Goal: Information Seeking & Learning: Understand process/instructions

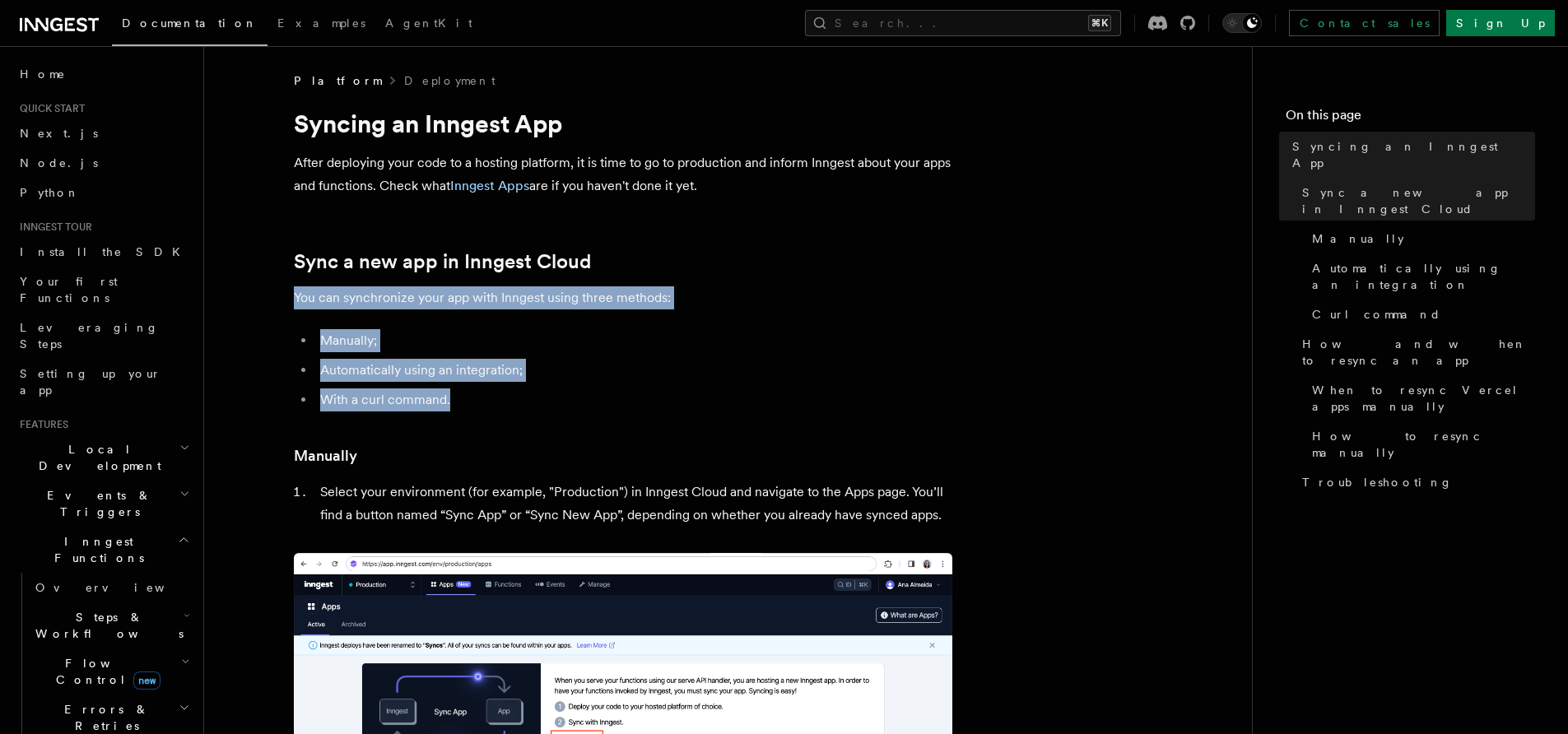
drag, startPoint x: 403, startPoint y: 301, endPoint x: 524, endPoint y: 393, distance: 152.0
click at [524, 393] on li "With a curl command." at bounding box center [634, 399] width 637 height 23
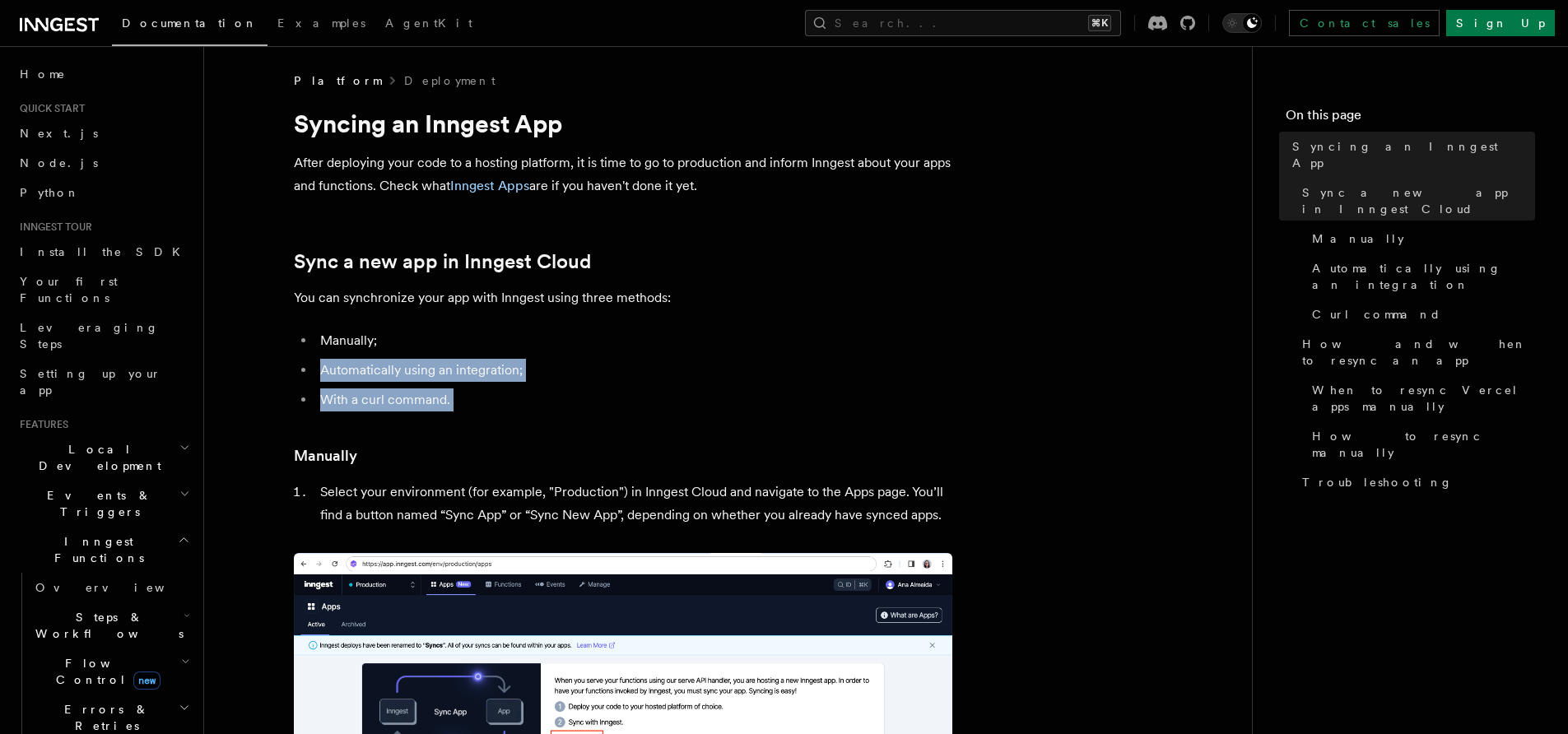
drag, startPoint x: 524, startPoint y: 393, endPoint x: 500, endPoint y: 352, distance: 47.5
click at [501, 354] on ul "Manually; Automatically using an integration; With a curl command." at bounding box center [623, 370] width 658 height 82
click at [500, 352] on ul "Manually; Automatically using an integration; With a curl command." at bounding box center [623, 370] width 658 height 82
drag, startPoint x: 500, startPoint y: 352, endPoint x: 529, endPoint y: 389, distance: 47.0
click at [529, 389] on ul "Manually; Automatically using an integration; With a curl command." at bounding box center [623, 370] width 658 height 82
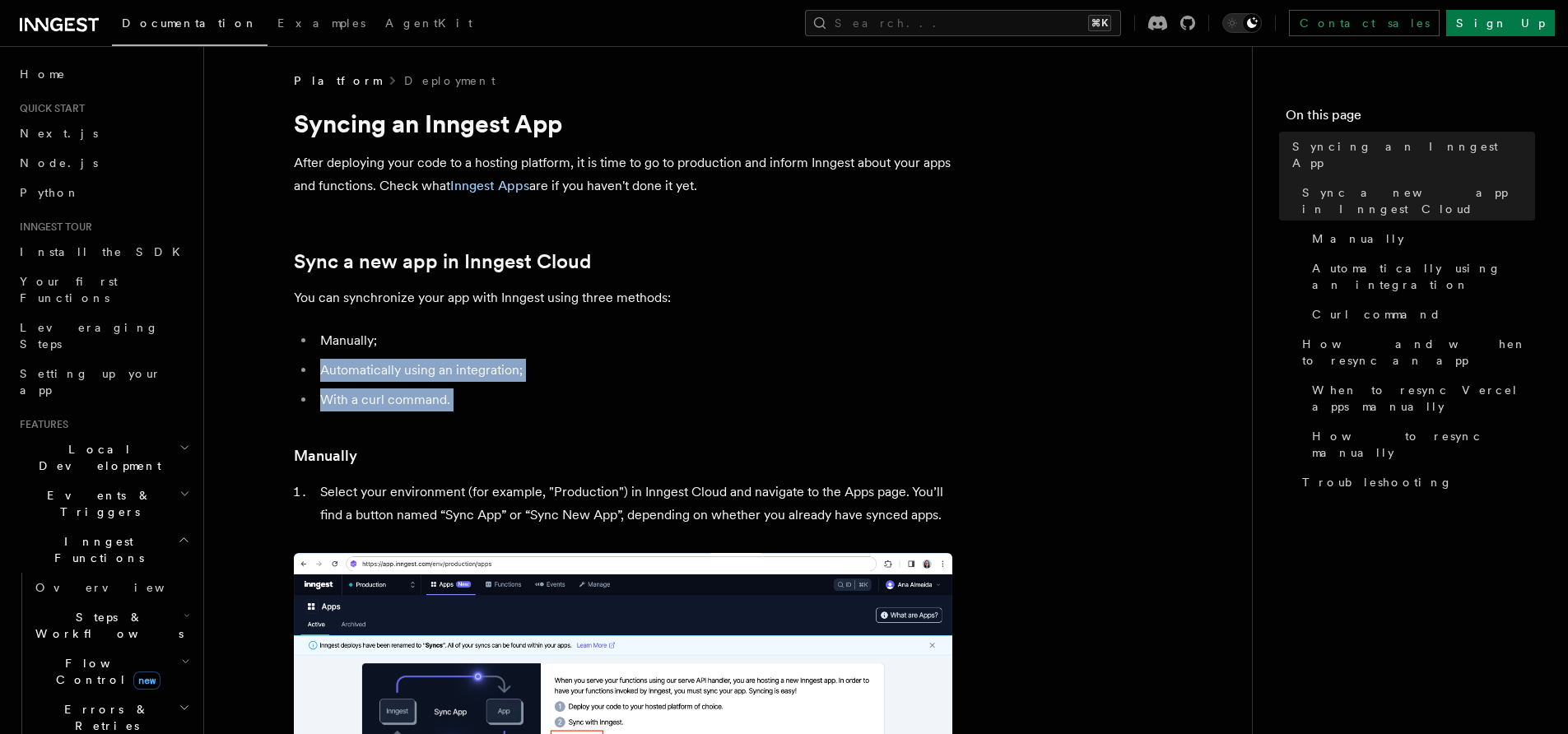
click at [529, 389] on li "With a curl command." at bounding box center [634, 399] width 637 height 23
drag, startPoint x: 529, startPoint y: 389, endPoint x: 496, endPoint y: 357, distance: 46.0
click at [496, 357] on ul "Manually; Automatically using an integration; With a curl command." at bounding box center [623, 370] width 658 height 82
click at [495, 356] on ul "Manually; Automatically using an integration; With a curl command." at bounding box center [623, 370] width 658 height 82
drag, startPoint x: 495, startPoint y: 356, endPoint x: 517, endPoint y: 387, distance: 38.0
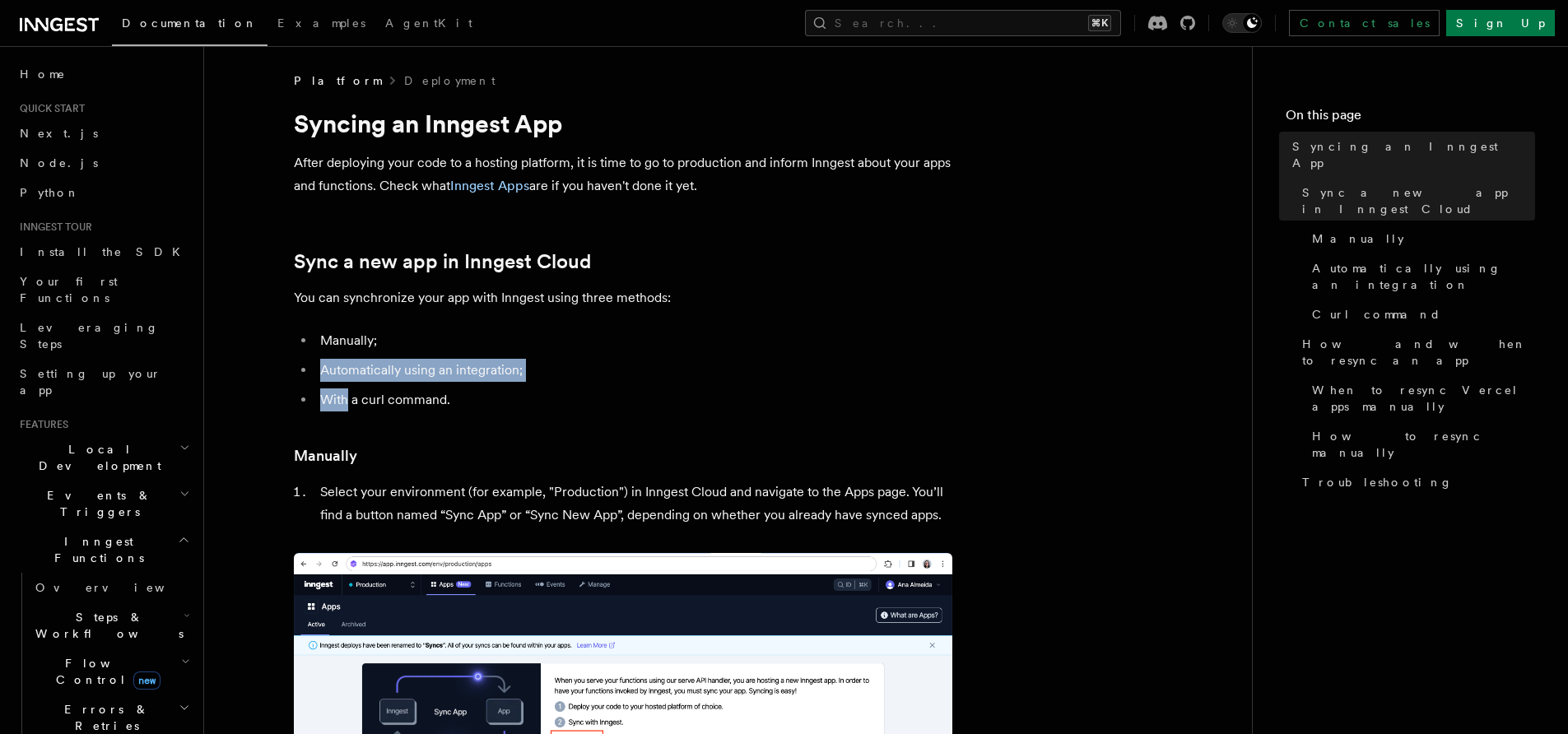
click at [517, 387] on ul "Manually; Automatically using an integration; With a curl command." at bounding box center [623, 370] width 658 height 82
click at [517, 387] on ul "Manually; Automatically using an integration; With a curl command." at bounding box center [623, 370] width 658 height 82
drag, startPoint x: 517, startPoint y: 387, endPoint x: 511, endPoint y: 364, distance: 23.8
click at [511, 364] on ul "Manually; Automatically using an integration; With a curl command." at bounding box center [623, 370] width 658 height 82
click at [510, 362] on li "Automatically using an integration;" at bounding box center [634, 370] width 637 height 23
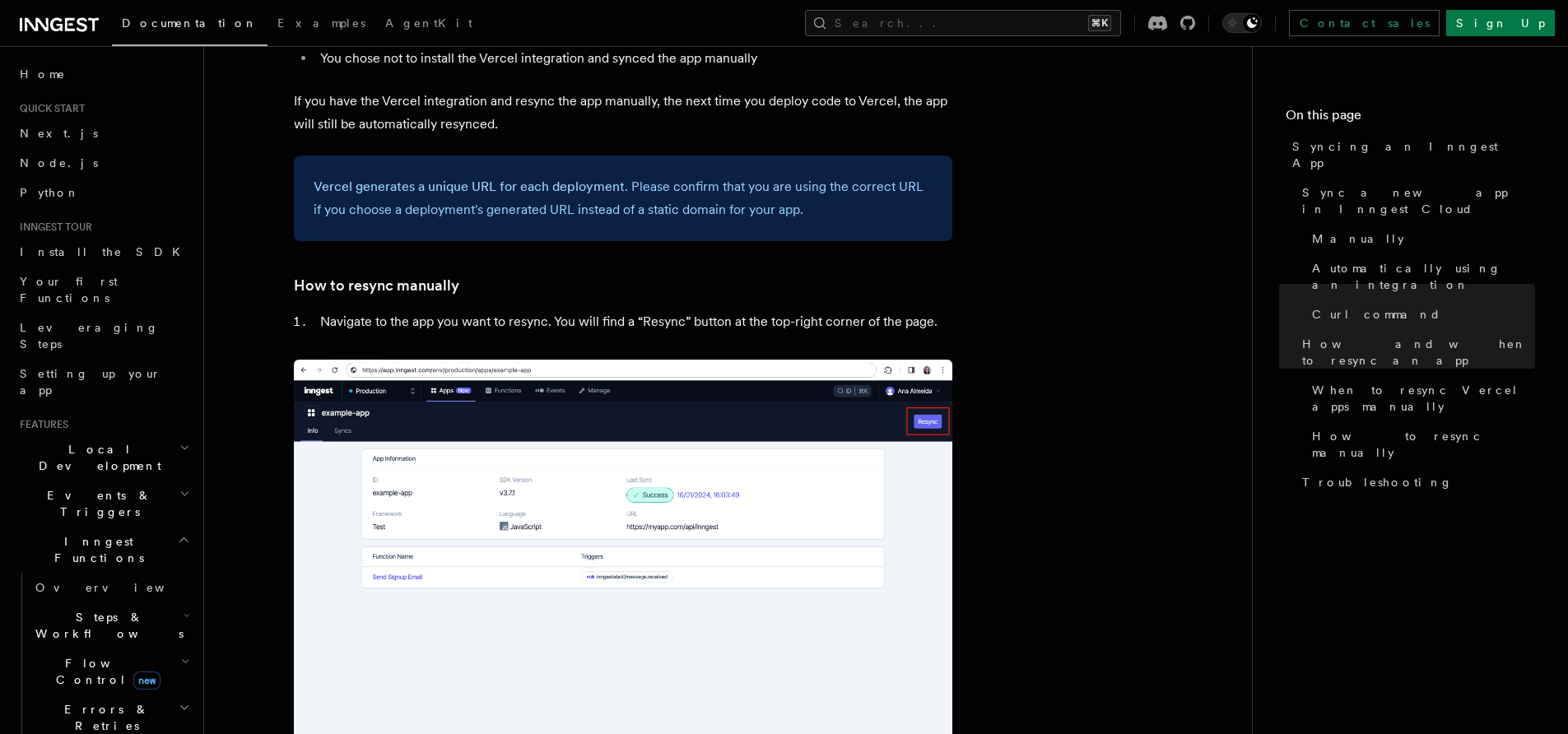
scroll to position [3251, 0]
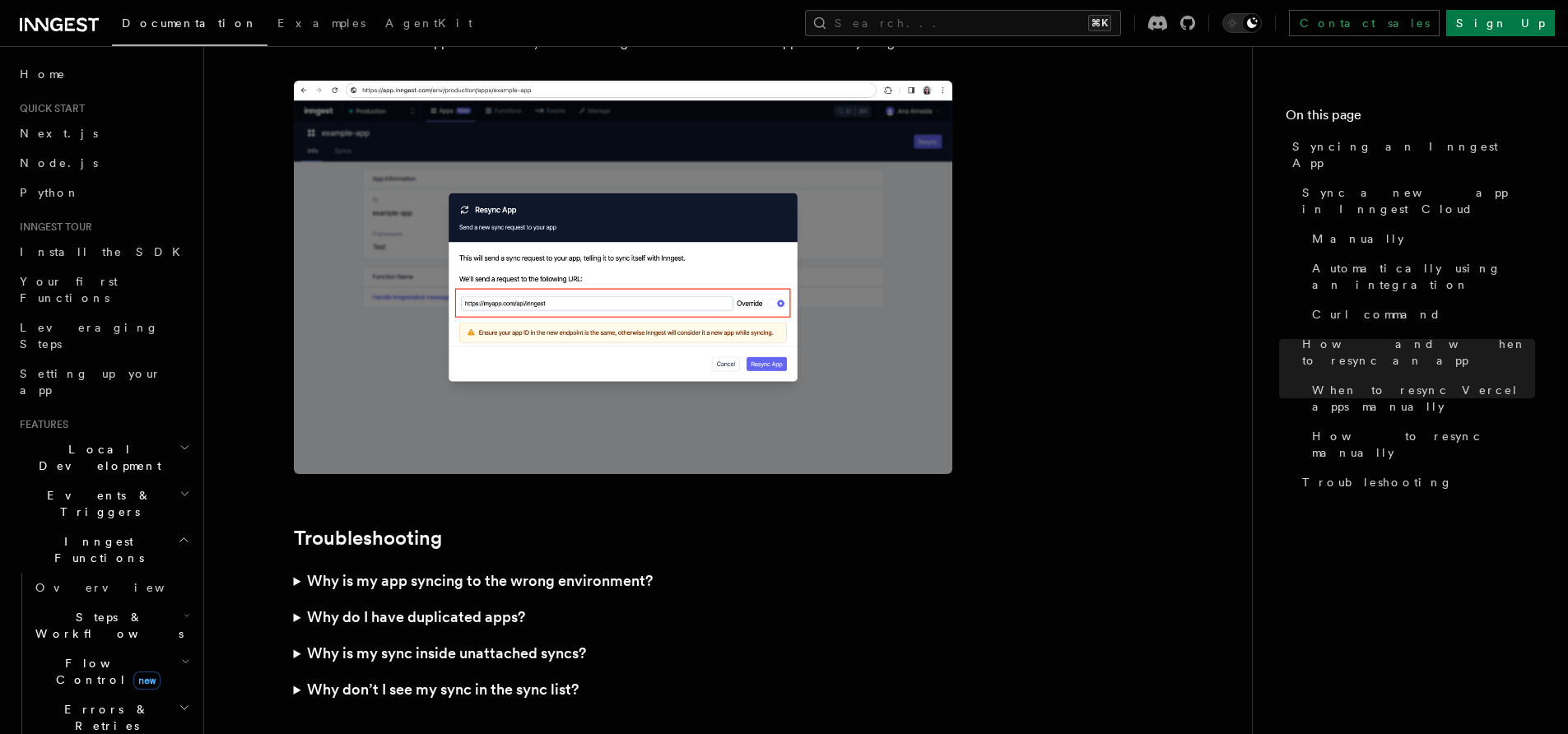
scroll to position [4492, 0]
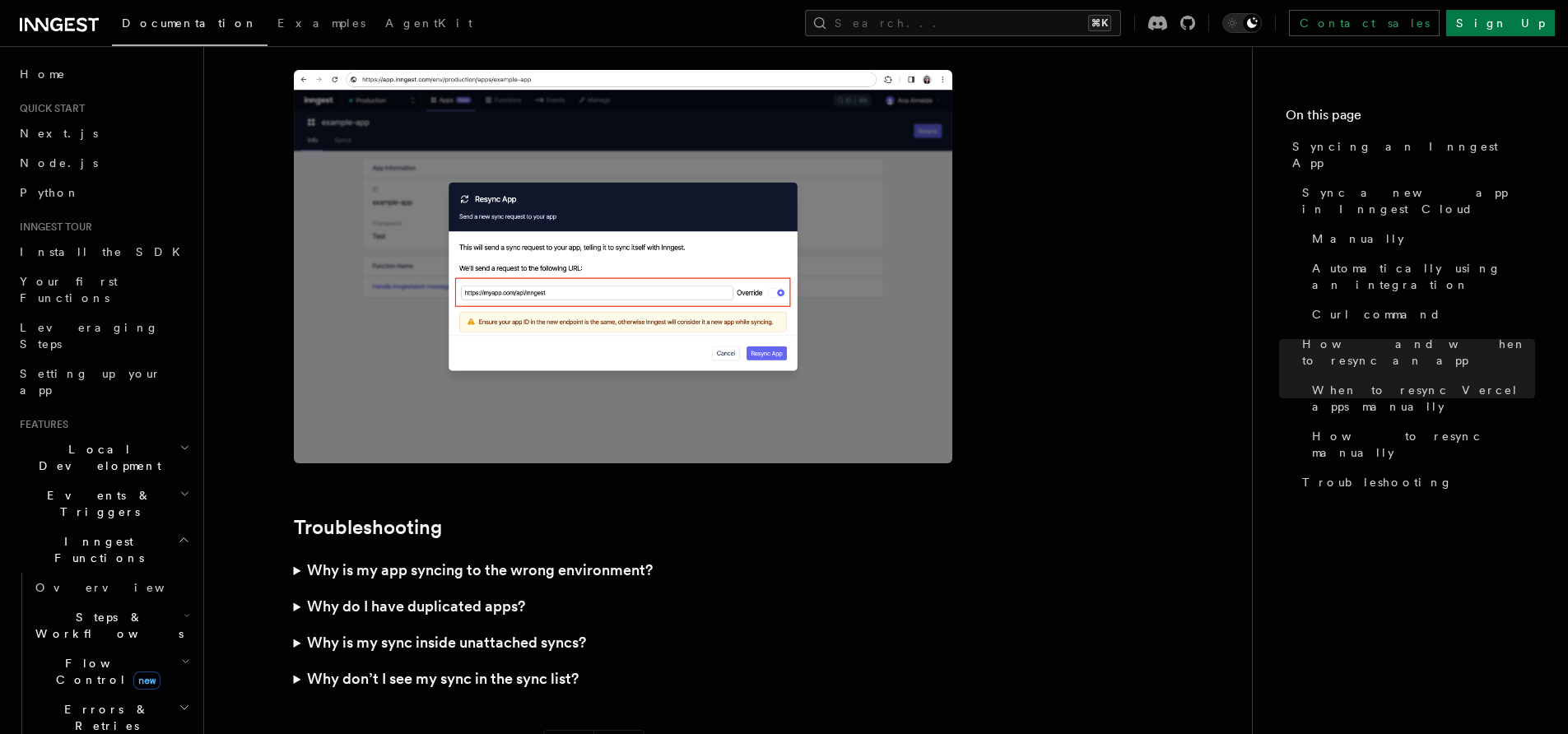
click at [431, 667] on h3 "Why don’t I see my sync in the sync list?" at bounding box center [442, 679] width 272 height 23
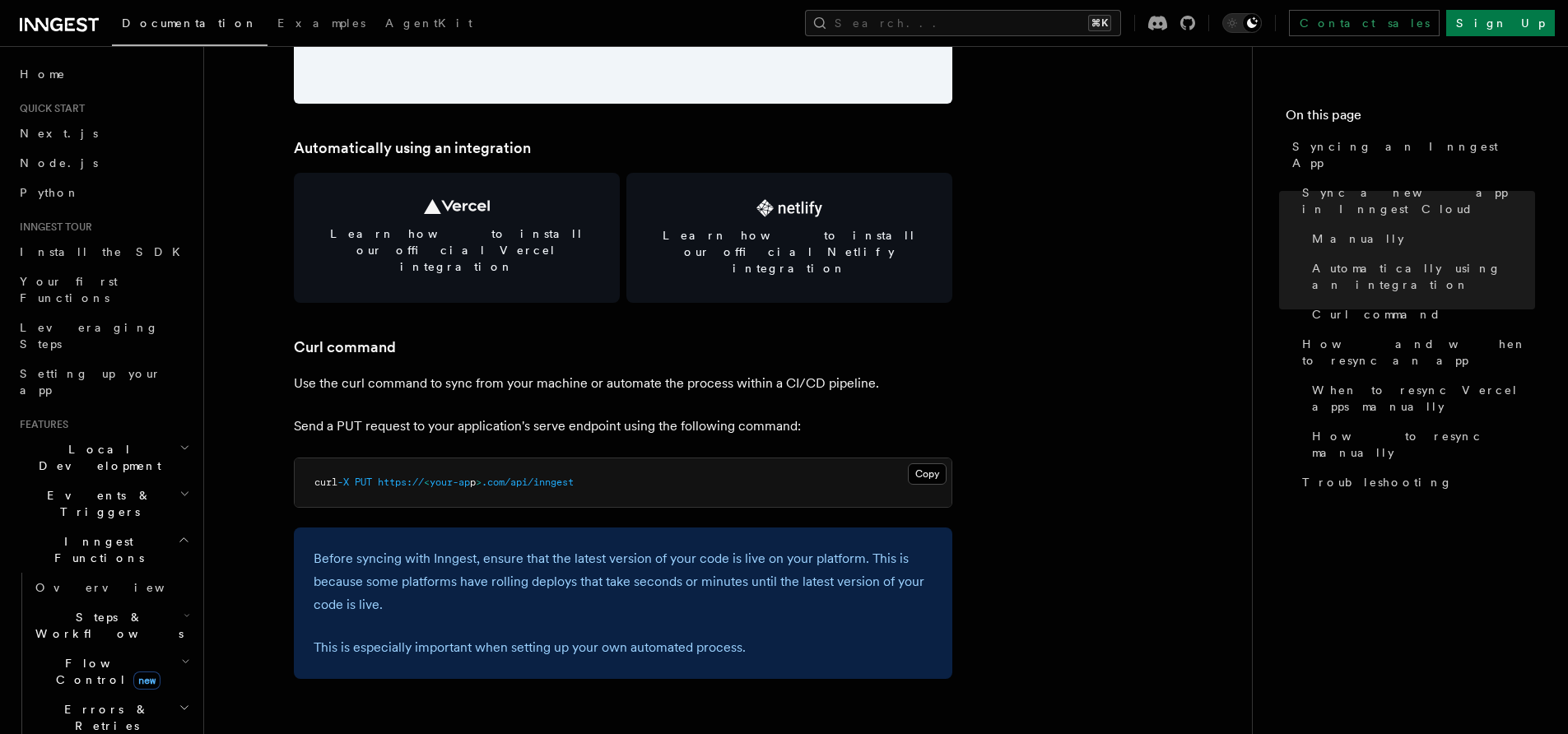
scroll to position [2258, 0]
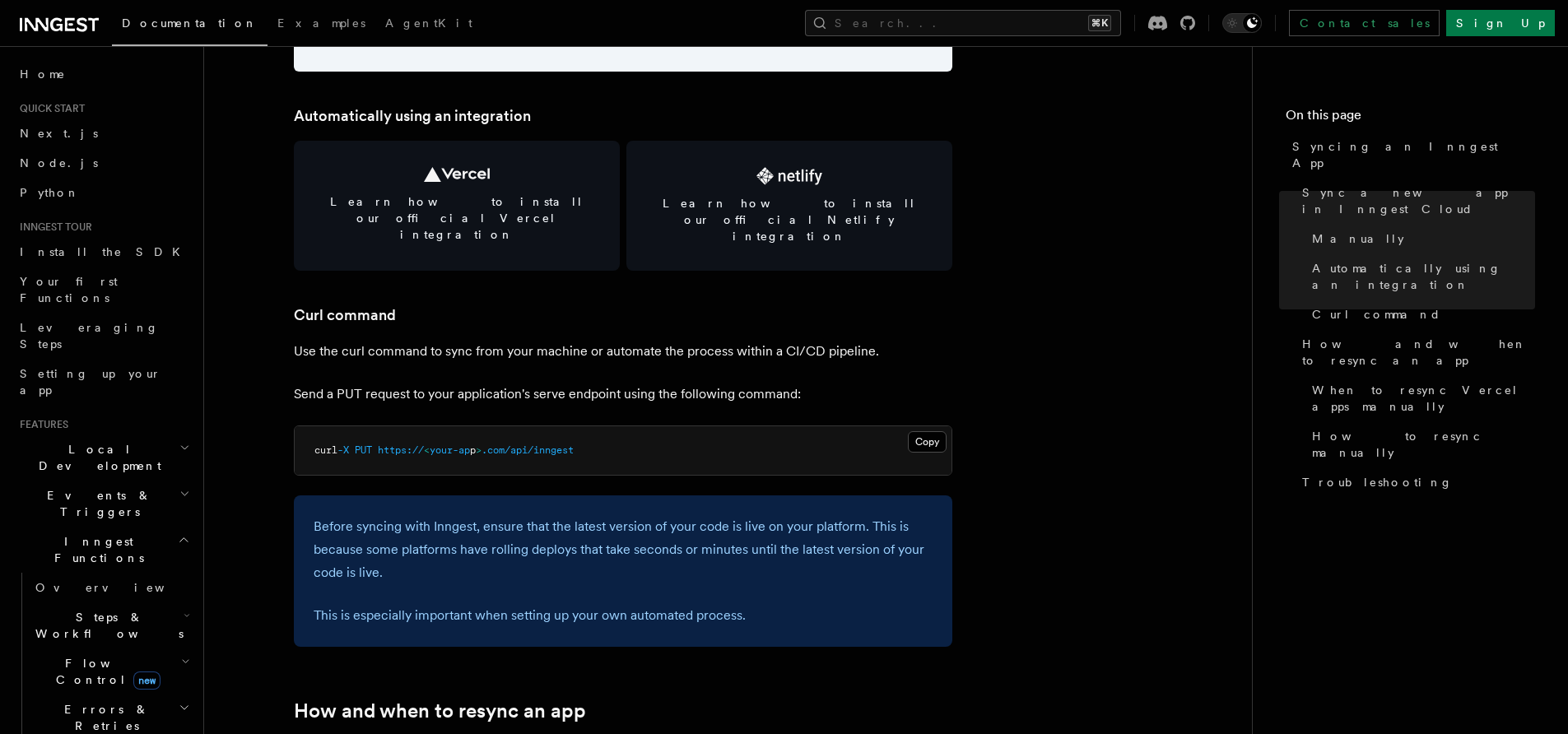
click at [309, 382] on p "Send a PUT request to your application's serve endpoint using the following com…" at bounding box center [623, 393] width 658 height 23
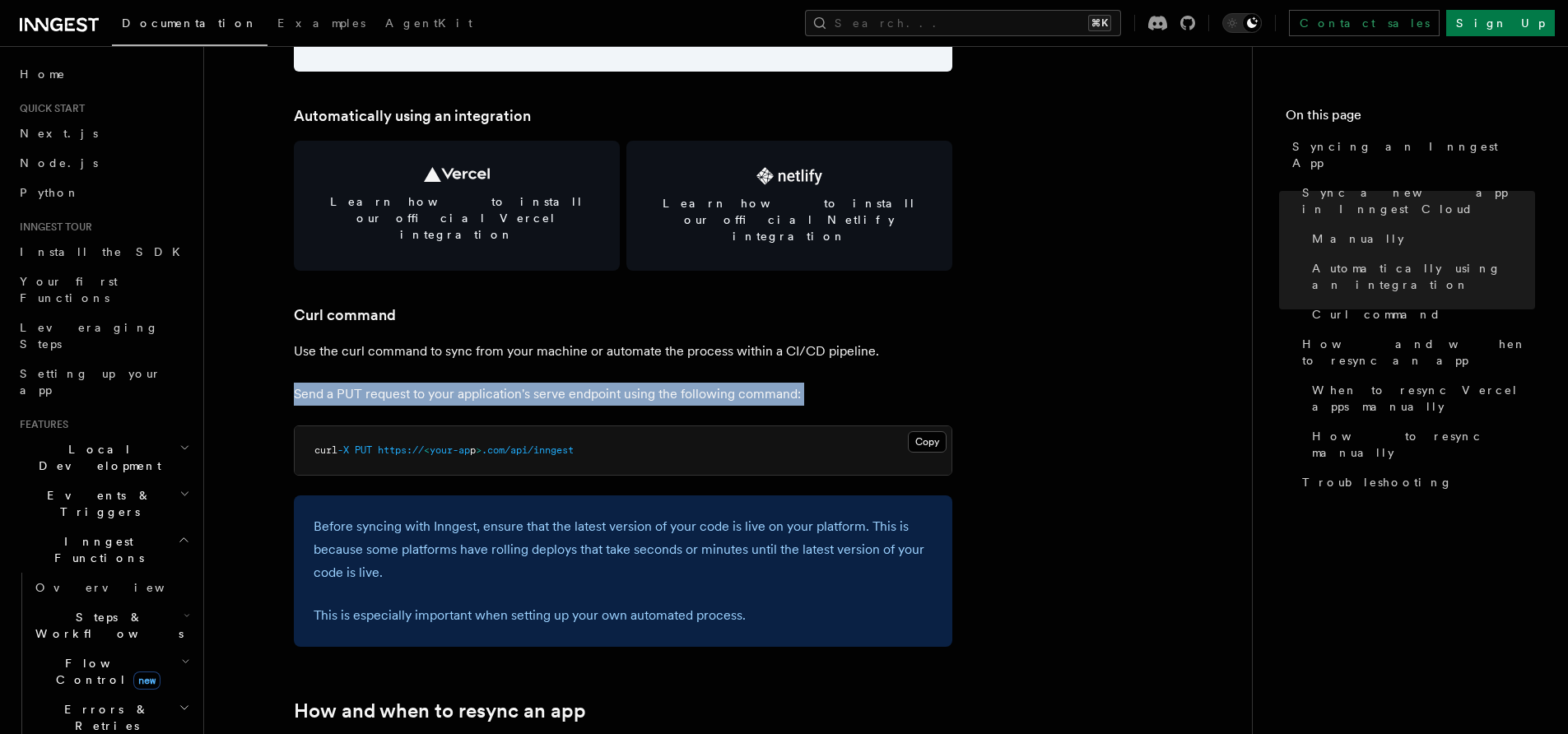
drag, startPoint x: 309, startPoint y: 361, endPoint x: 856, endPoint y: 370, distance: 547.1
click at [856, 382] on p "Send a PUT request to your application's serve endpoint using the following com…" at bounding box center [623, 393] width 658 height 23
click at [860, 382] on p "Send a PUT request to your application's serve endpoint using the following com…" at bounding box center [623, 393] width 658 height 23
drag, startPoint x: 784, startPoint y: 364, endPoint x: 541, endPoint y: 352, distance: 243.3
click at [553, 382] on p "Send a PUT request to your application's serve endpoint using the following com…" at bounding box center [623, 393] width 658 height 23
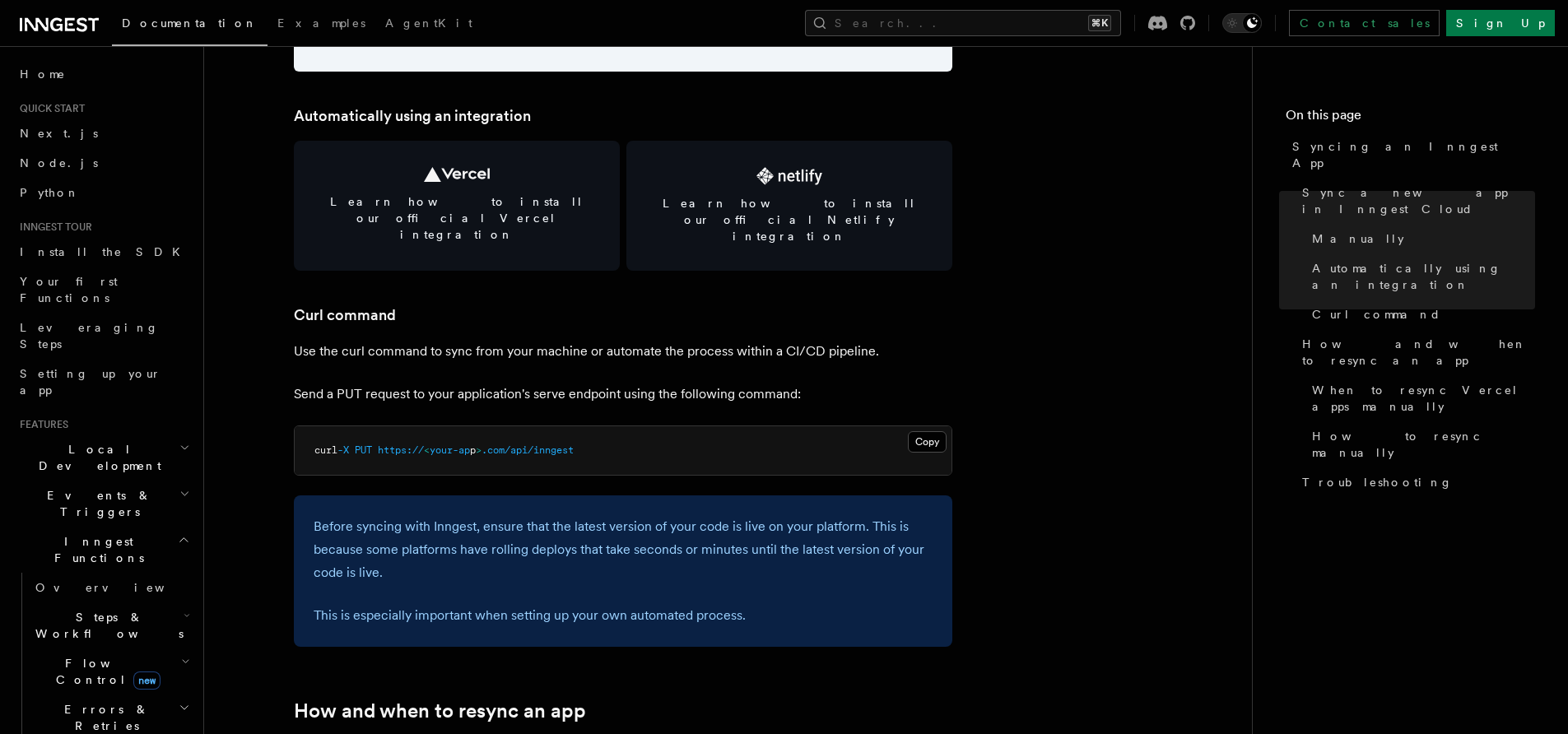
click at [534, 382] on p "Send a PUT request to your application's serve endpoint using the following com…" at bounding box center [623, 393] width 658 height 23
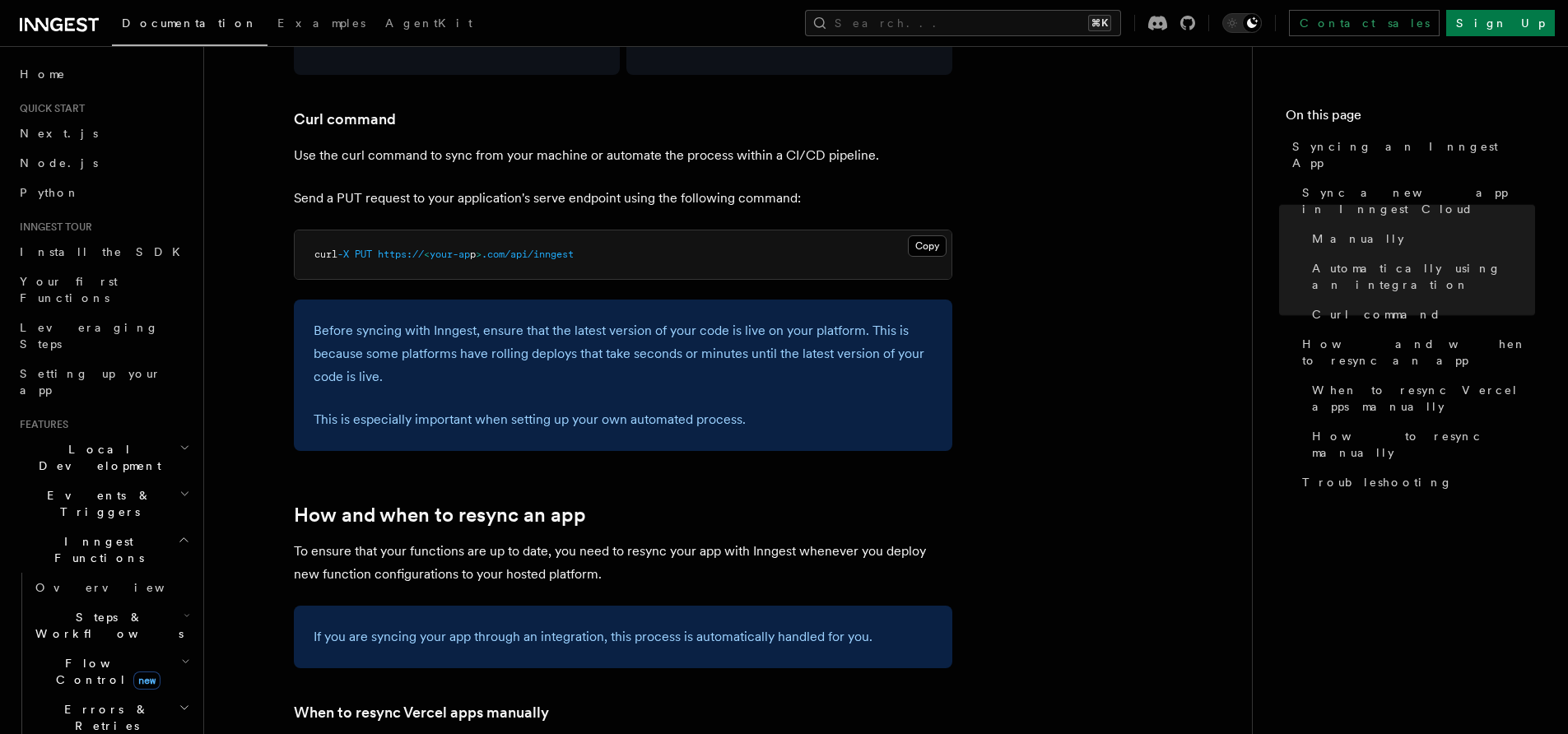
scroll to position [2465, 0]
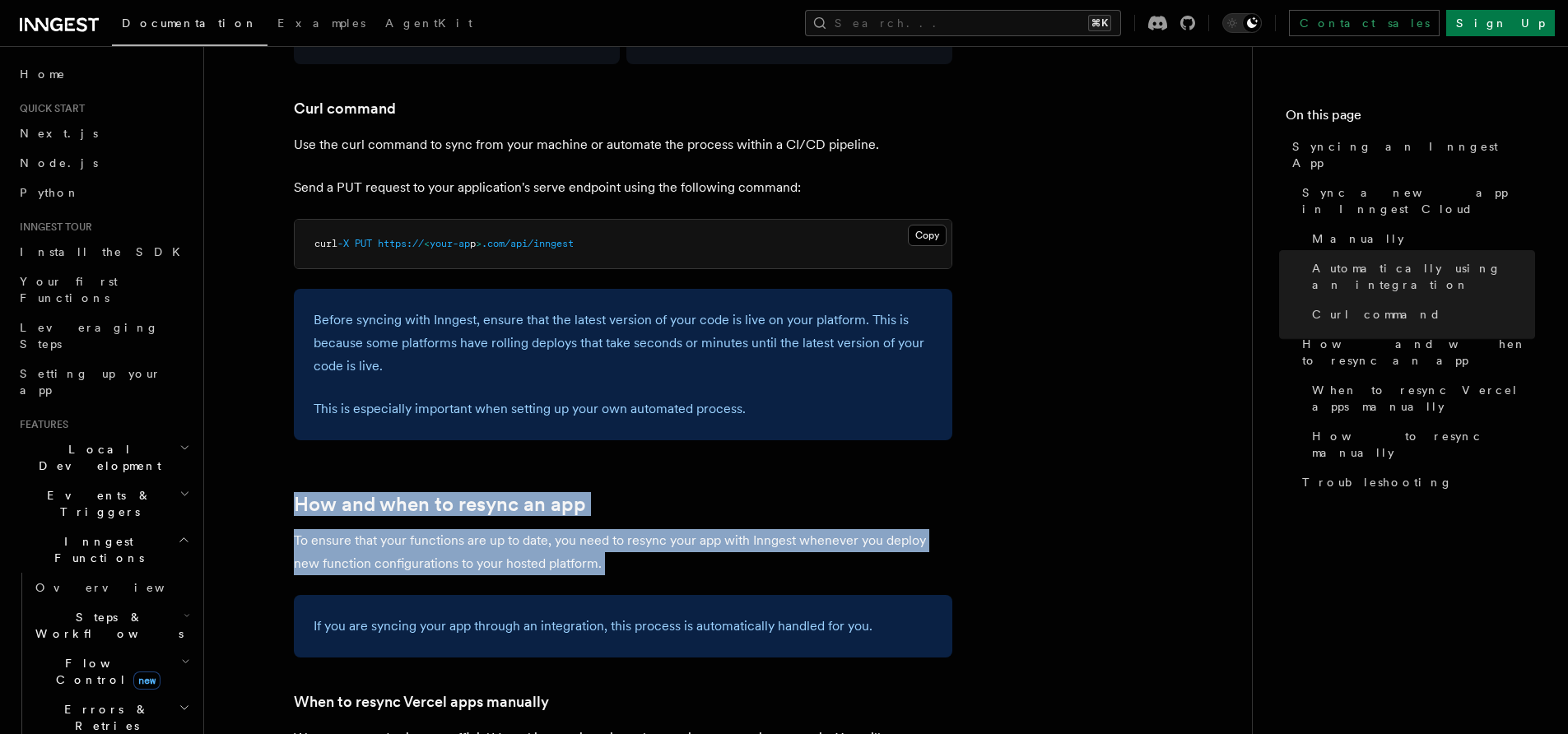
drag, startPoint x: 547, startPoint y: 480, endPoint x: 655, endPoint y: 555, distance: 131.5
drag, startPoint x: 655, startPoint y: 555, endPoint x: 582, endPoint y: 451, distance: 127.1
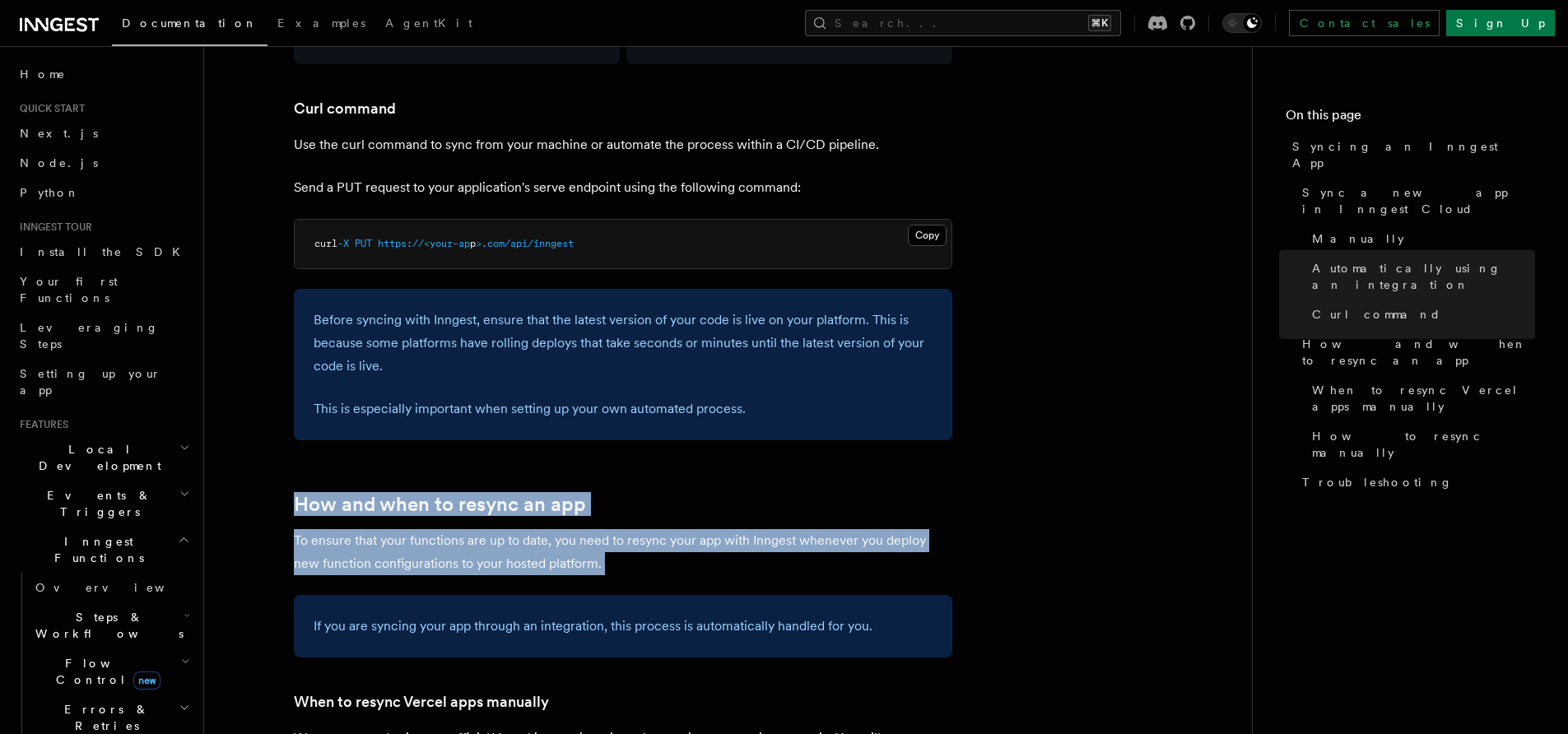
drag, startPoint x: 582, startPoint y: 451, endPoint x: 593, endPoint y: 564, distance: 113.5
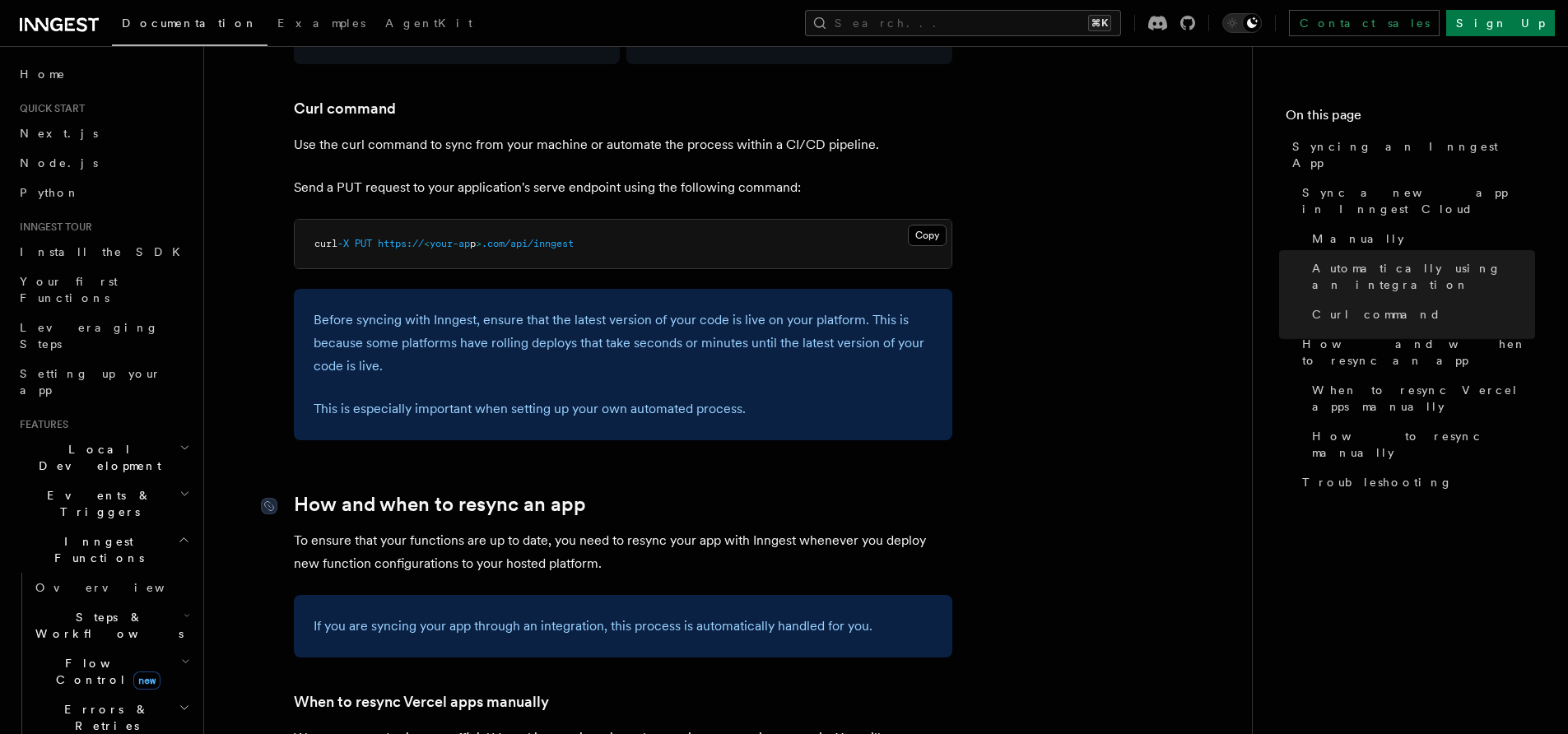
drag, startPoint x: 594, startPoint y: 562, endPoint x: 581, endPoint y: 480, distance: 83.0
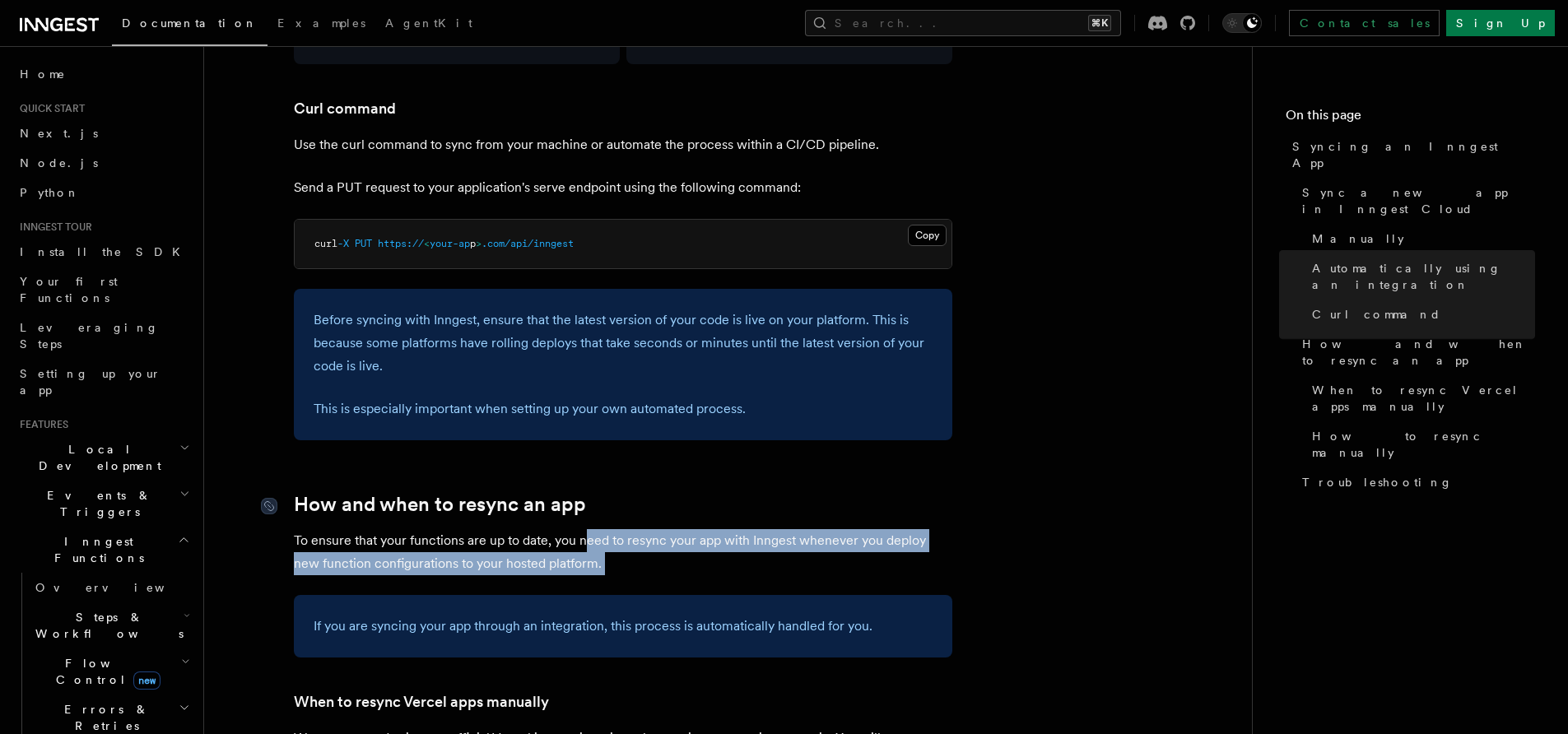
scroll to position [2334, 0]
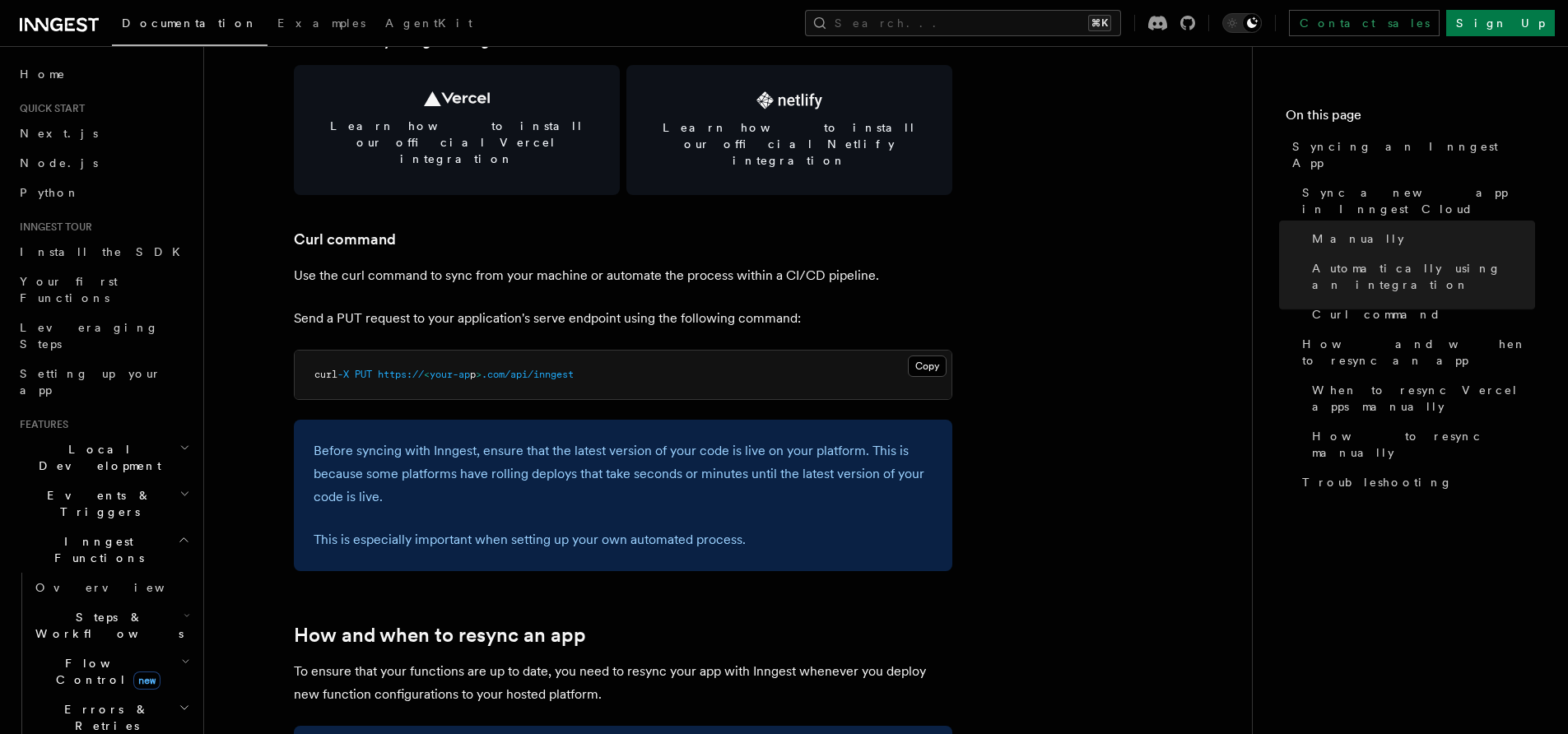
click at [408, 306] on p "Send a PUT request to your application's serve endpoint using the following com…" at bounding box center [623, 317] width 658 height 23
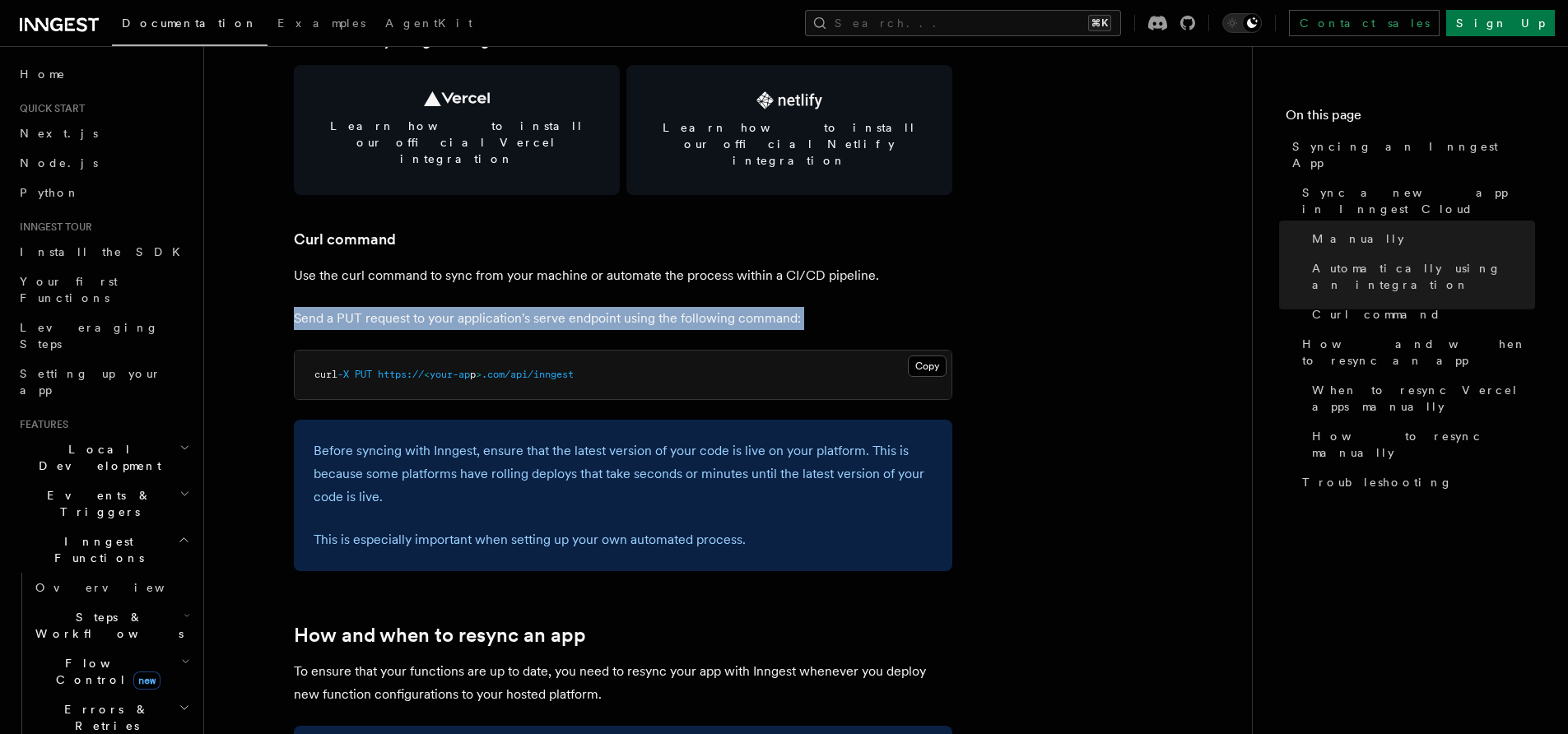
drag, startPoint x: 408, startPoint y: 288, endPoint x: 487, endPoint y: 288, distance: 79.0
click at [483, 306] on p "Send a PUT request to your application's serve endpoint using the following com…" at bounding box center [623, 317] width 658 height 23
click at [488, 306] on p "Send a PUT request to your application's serve endpoint using the following com…" at bounding box center [623, 317] width 658 height 23
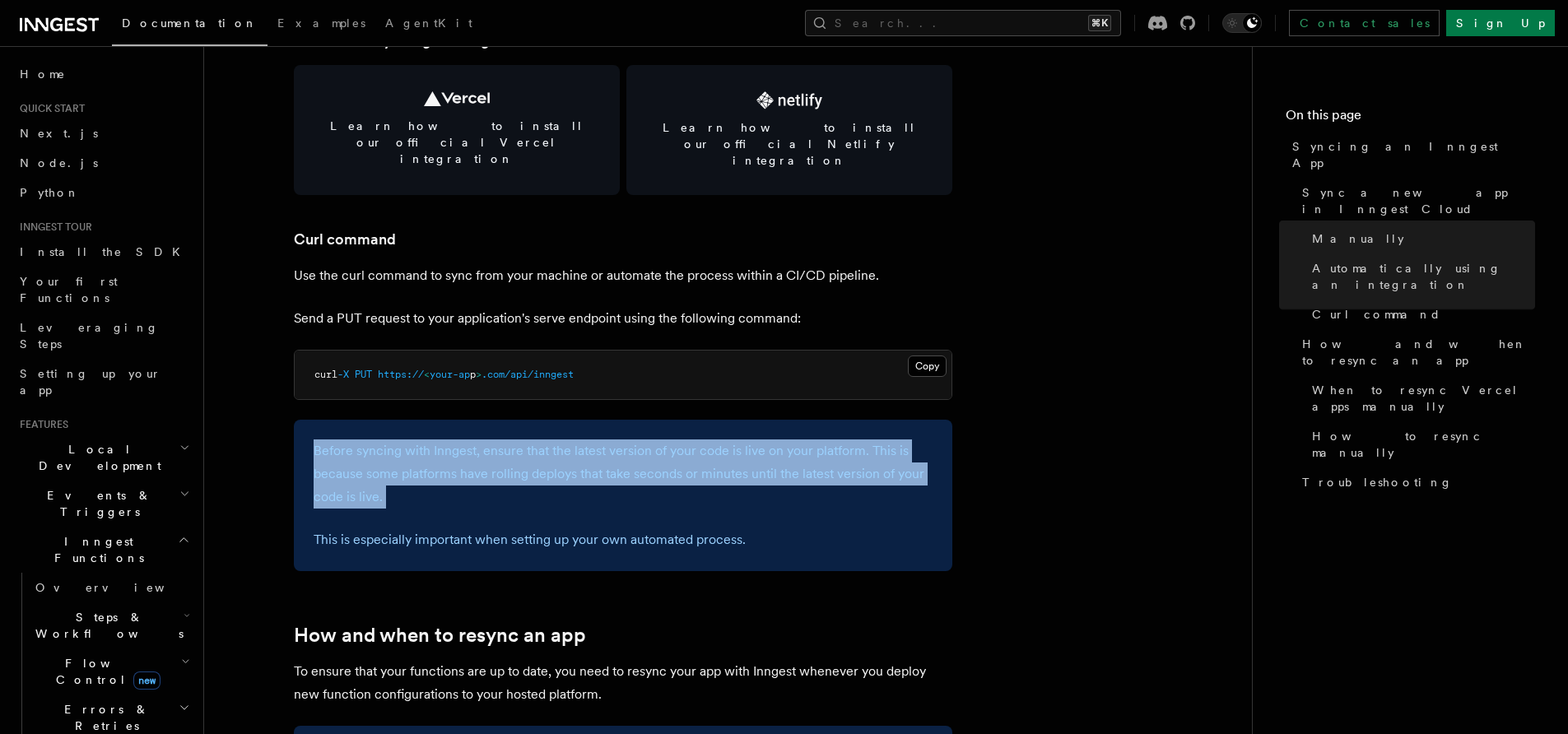
drag, startPoint x: 331, startPoint y: 399, endPoint x: 465, endPoint y: 479, distance: 156.1
click at [465, 479] on div "Before syncing with Inngest, ensure that the latest version of your code is liv…" at bounding box center [623, 495] width 658 height 151
click at [469, 481] on div "Before syncing with Inngest, ensure that the latest version of your code is liv…" at bounding box center [623, 495] width 658 height 151
drag, startPoint x: 469, startPoint y: 481, endPoint x: 335, endPoint y: 419, distance: 147.6
click at [339, 421] on div "Before syncing with Inngest, ensure that the latest version of your code is liv…" at bounding box center [623, 495] width 658 height 151
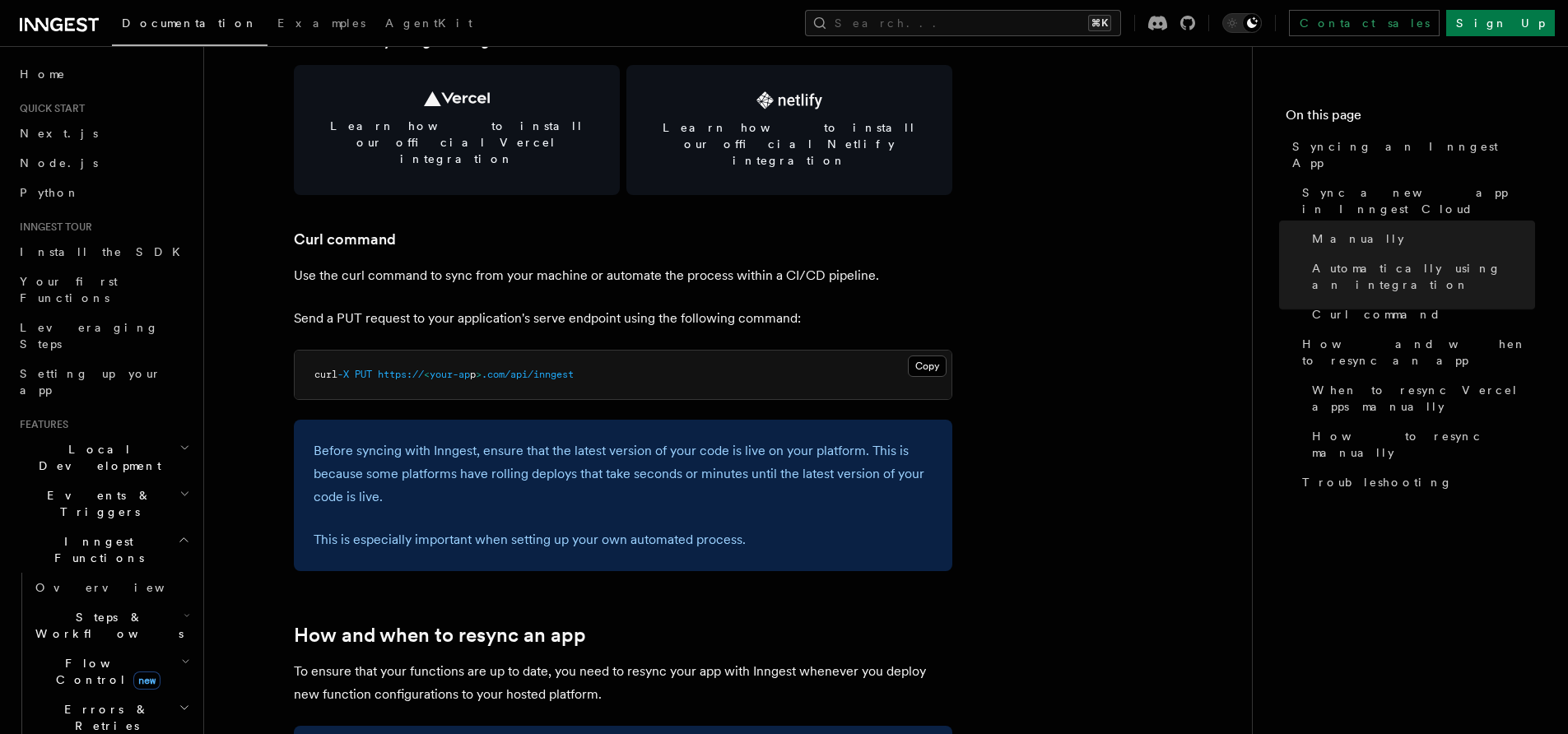
click at [335, 440] on p "Before syncing with Inngest, ensure that the latest version of your code is liv…" at bounding box center [623, 474] width 619 height 69
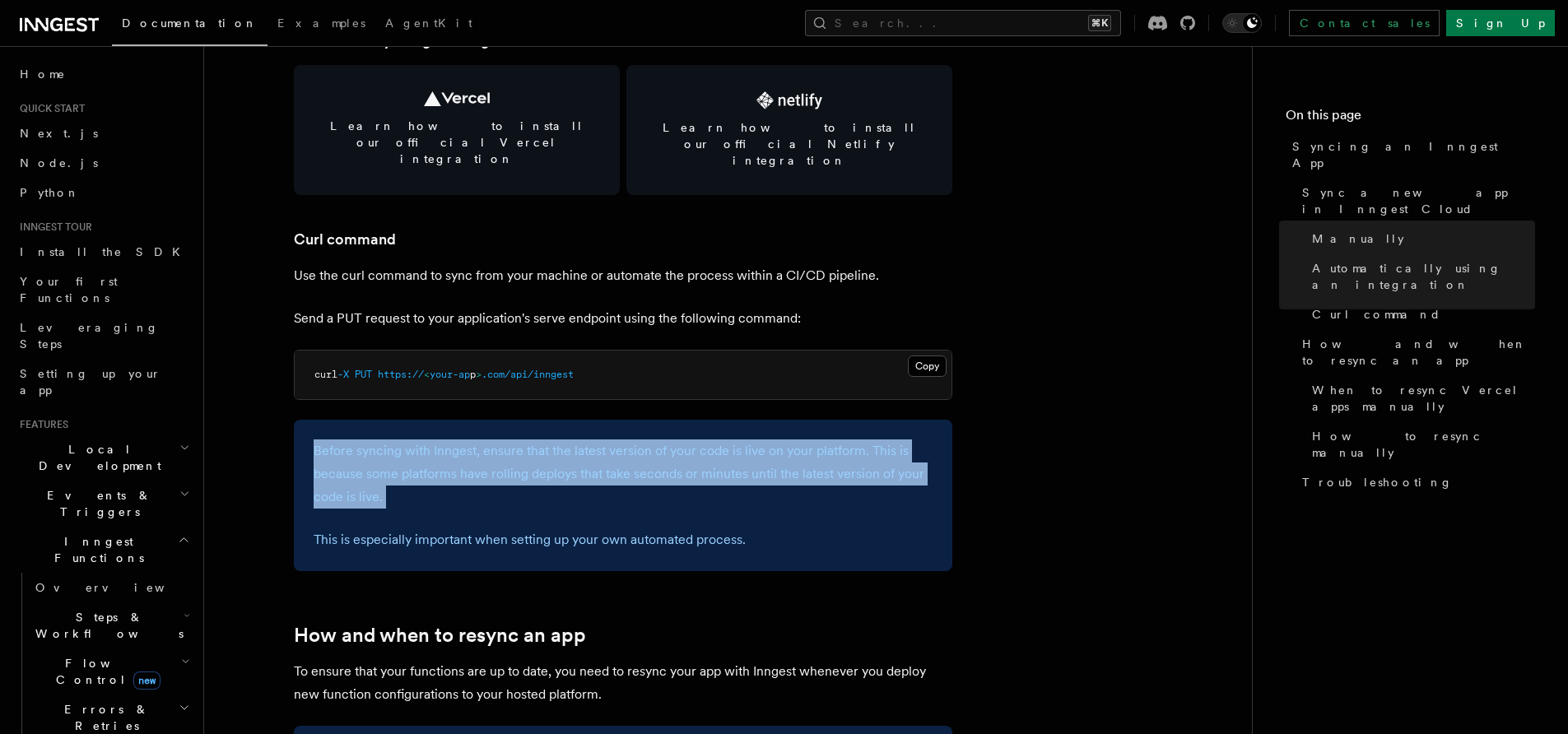
drag, startPoint x: 335, startPoint y: 419, endPoint x: 410, endPoint y: 477, distance: 94.8
click at [409, 476] on div "Before syncing with Inngest, ensure that the latest version of your code is liv…" at bounding box center [623, 495] width 658 height 151
click at [413, 478] on div "Before syncing with Inngest, ensure that the latest version of your code is liv…" at bounding box center [623, 495] width 658 height 151
drag, startPoint x: 413, startPoint y: 478, endPoint x: 324, endPoint y: 406, distance: 114.5
click at [324, 420] on div "Before syncing with Inngest, ensure that the latest version of your code is liv…" at bounding box center [623, 495] width 658 height 151
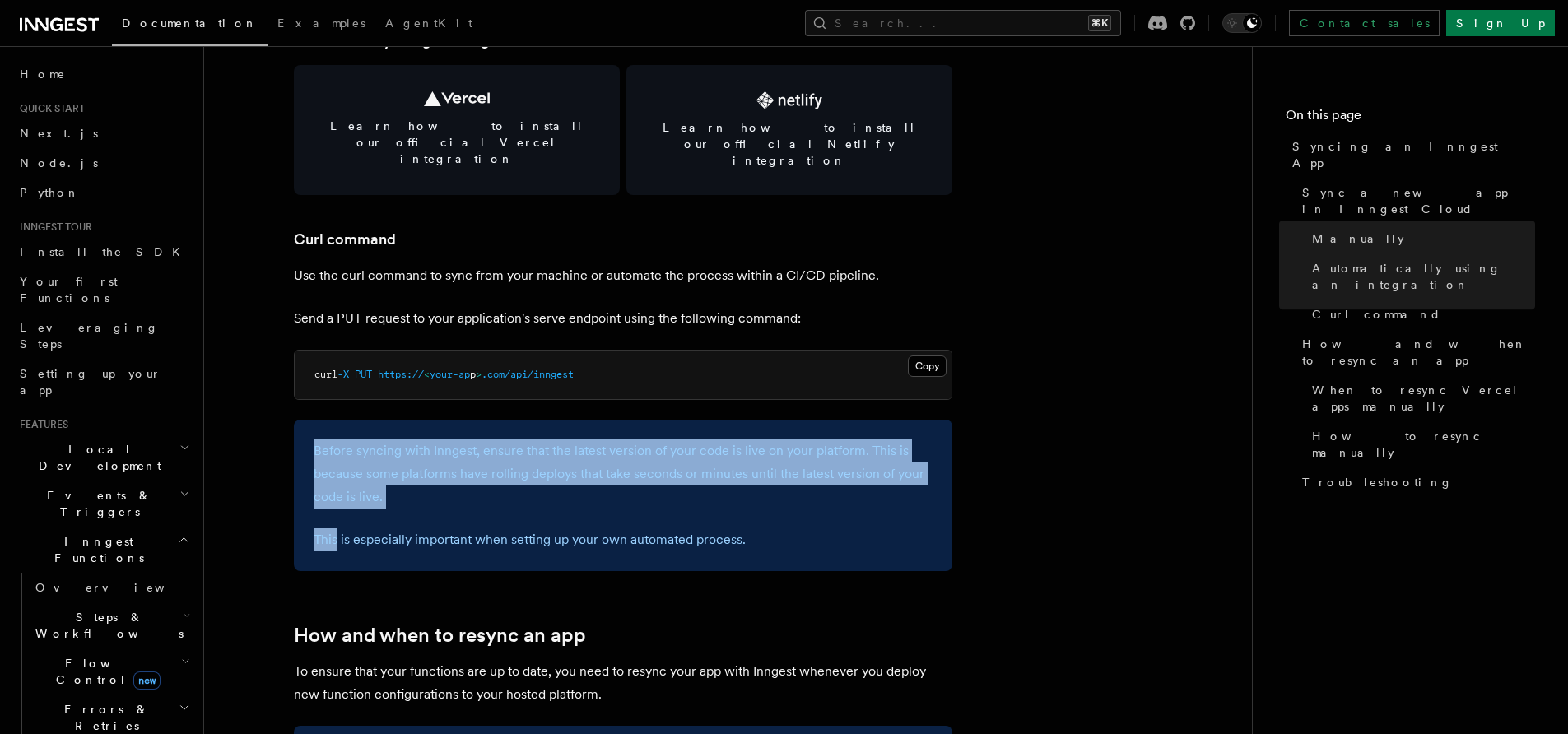
click at [324, 420] on div "Before syncing with Inngest, ensure that the latest version of your code is liv…" at bounding box center [623, 495] width 658 height 151
drag, startPoint x: 324, startPoint y: 405, endPoint x: 412, endPoint y: 461, distance: 104.3
click at [412, 461] on div "Before syncing with Inngest, ensure that the latest version of your code is liv…" at bounding box center [623, 495] width 658 height 151
click at [412, 461] on p "Before syncing with Inngest, ensure that the latest version of your code is liv…" at bounding box center [623, 474] width 619 height 69
drag, startPoint x: 412, startPoint y: 461, endPoint x: 325, endPoint y: 419, distance: 96.6
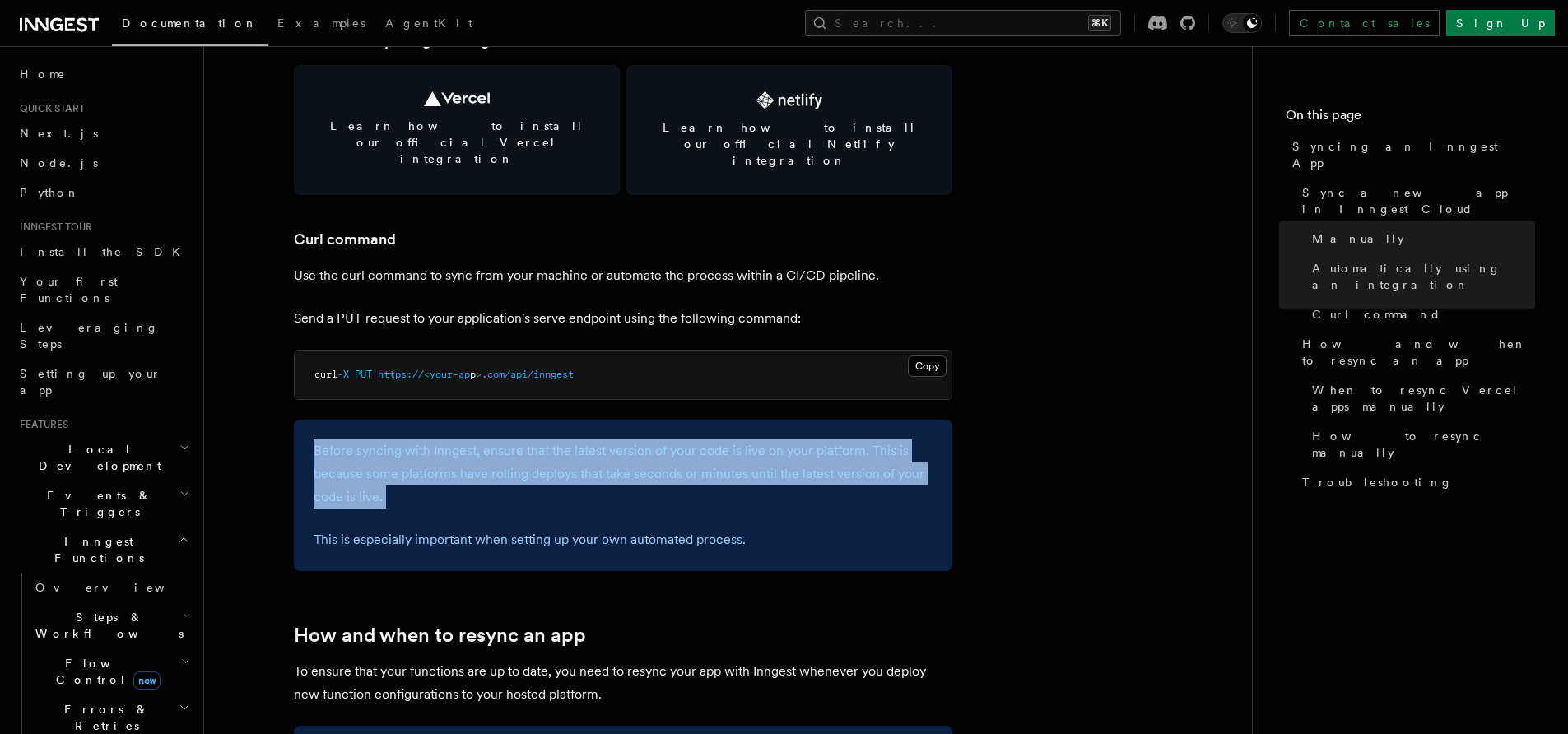
click at [325, 440] on p "Before syncing with Inngest, ensure that the latest version of your code is liv…" at bounding box center [623, 474] width 619 height 69
click at [322, 440] on p "Before syncing with Inngest, ensure that the latest version of your code is liv…" at bounding box center [623, 474] width 619 height 69
drag, startPoint x: 322, startPoint y: 417, endPoint x: 387, endPoint y: 463, distance: 79.6
click at [384, 460] on p "Before syncing with Inngest, ensure that the latest version of your code is liv…" at bounding box center [623, 474] width 619 height 69
click at [387, 463] on p "Before syncing with Inngest, ensure that the latest version of your code is liv…" at bounding box center [623, 474] width 619 height 69
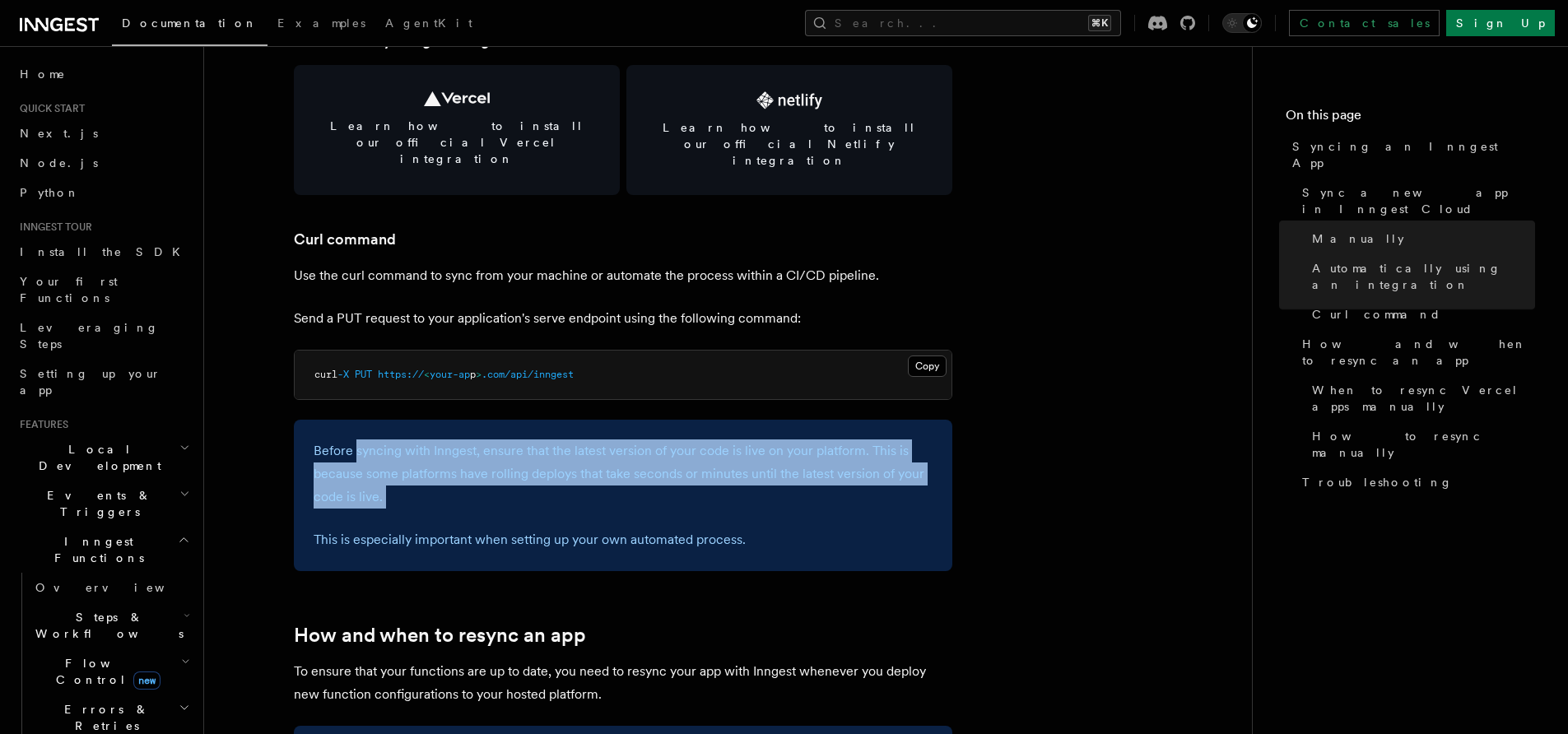
drag, startPoint x: 387, startPoint y: 463, endPoint x: 357, endPoint y: 420, distance: 52.4
click at [360, 440] on p "Before syncing with Inngest, ensure that the latest version of your code is liv…" at bounding box center [623, 474] width 619 height 69
click at [356, 440] on p "Before syncing with Inngest, ensure that the latest version of your code is liv…" at bounding box center [623, 474] width 619 height 69
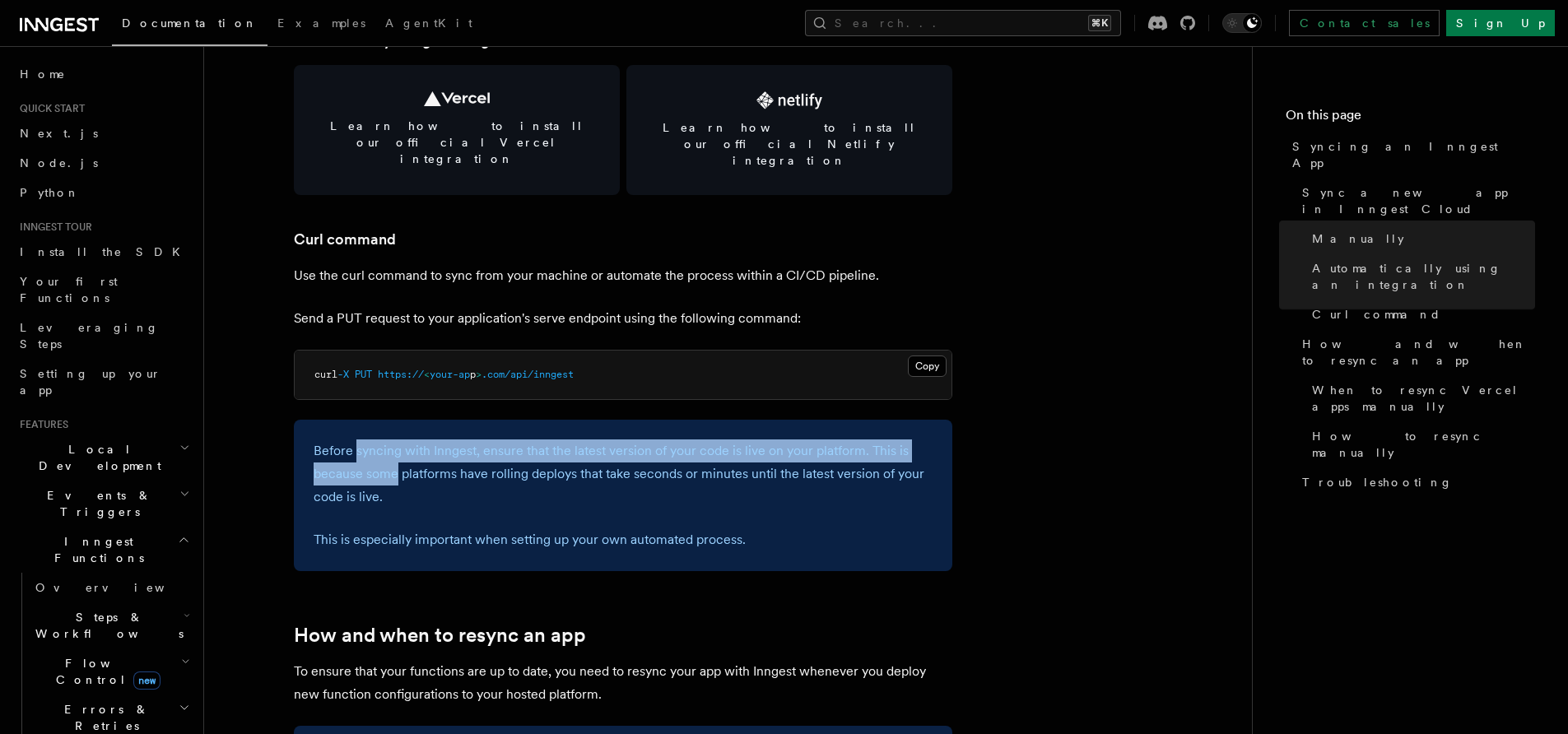
drag, startPoint x: 356, startPoint y: 418, endPoint x: 386, endPoint y: 451, distance: 44.6
click at [374, 440] on p "Before syncing with Inngest, ensure that the latest version of your code is liv…" at bounding box center [623, 474] width 619 height 69
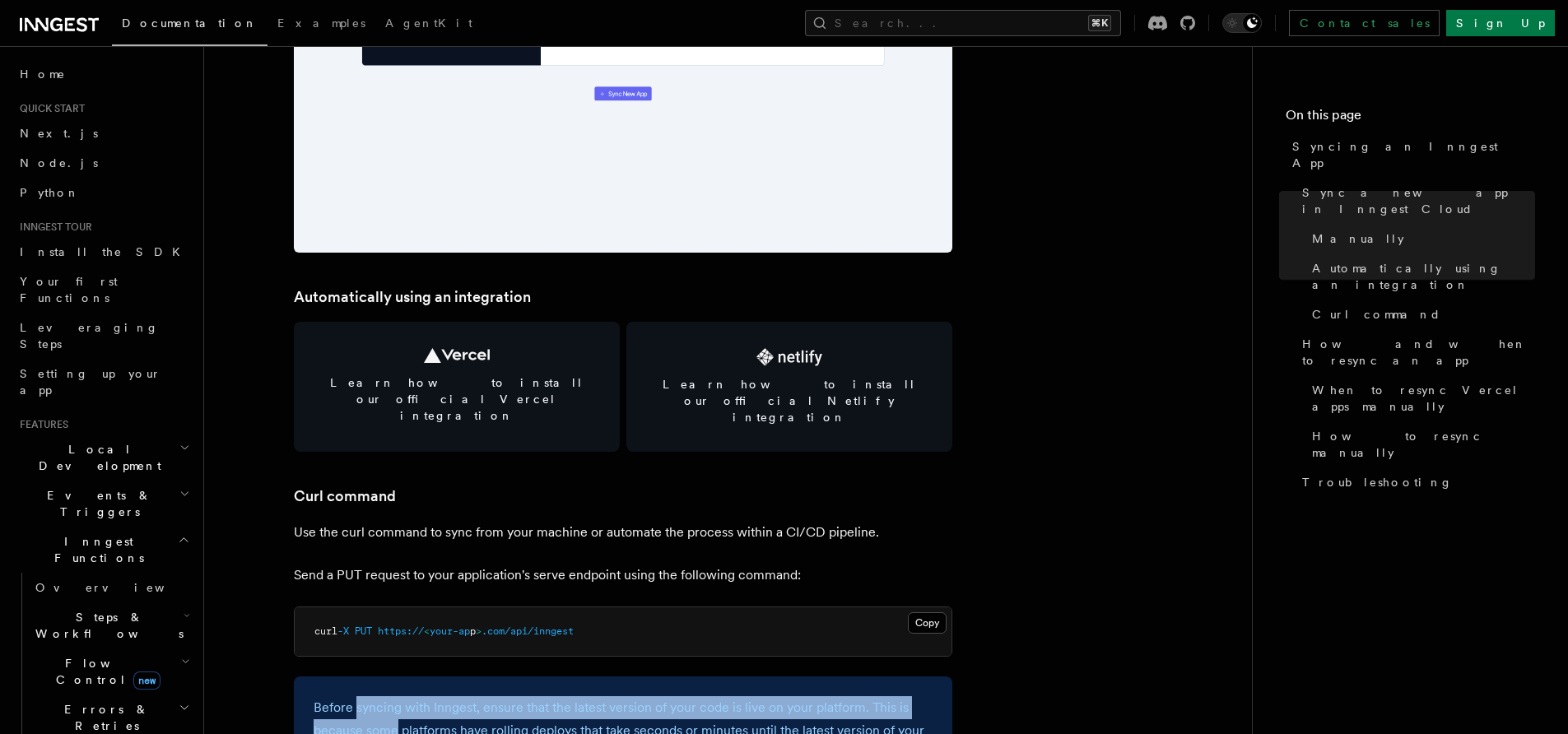
scroll to position [2343, 0]
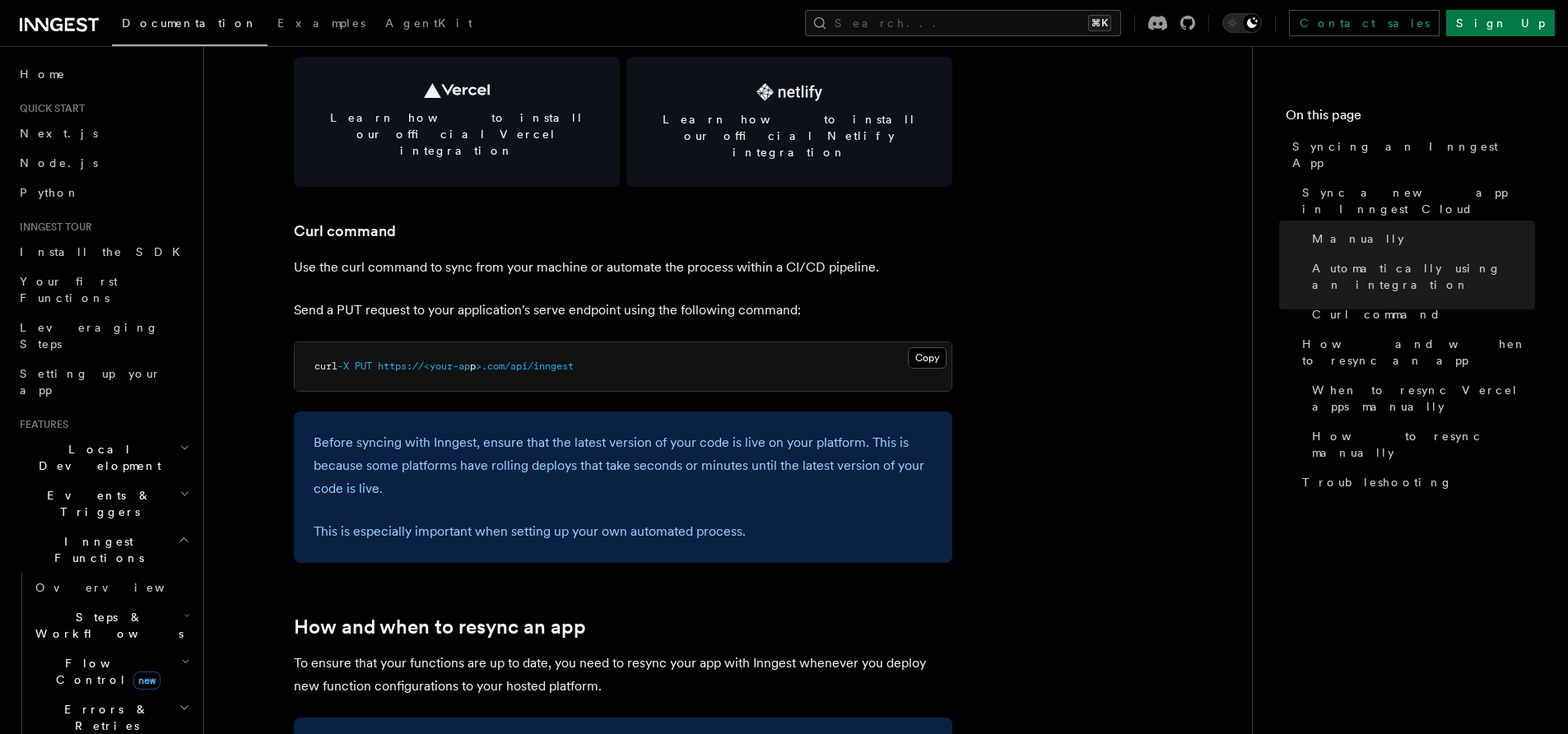
click at [434, 446] on p "Before syncing with Inngest, ensure that the latest version of your code is liv…" at bounding box center [623, 465] width 619 height 69
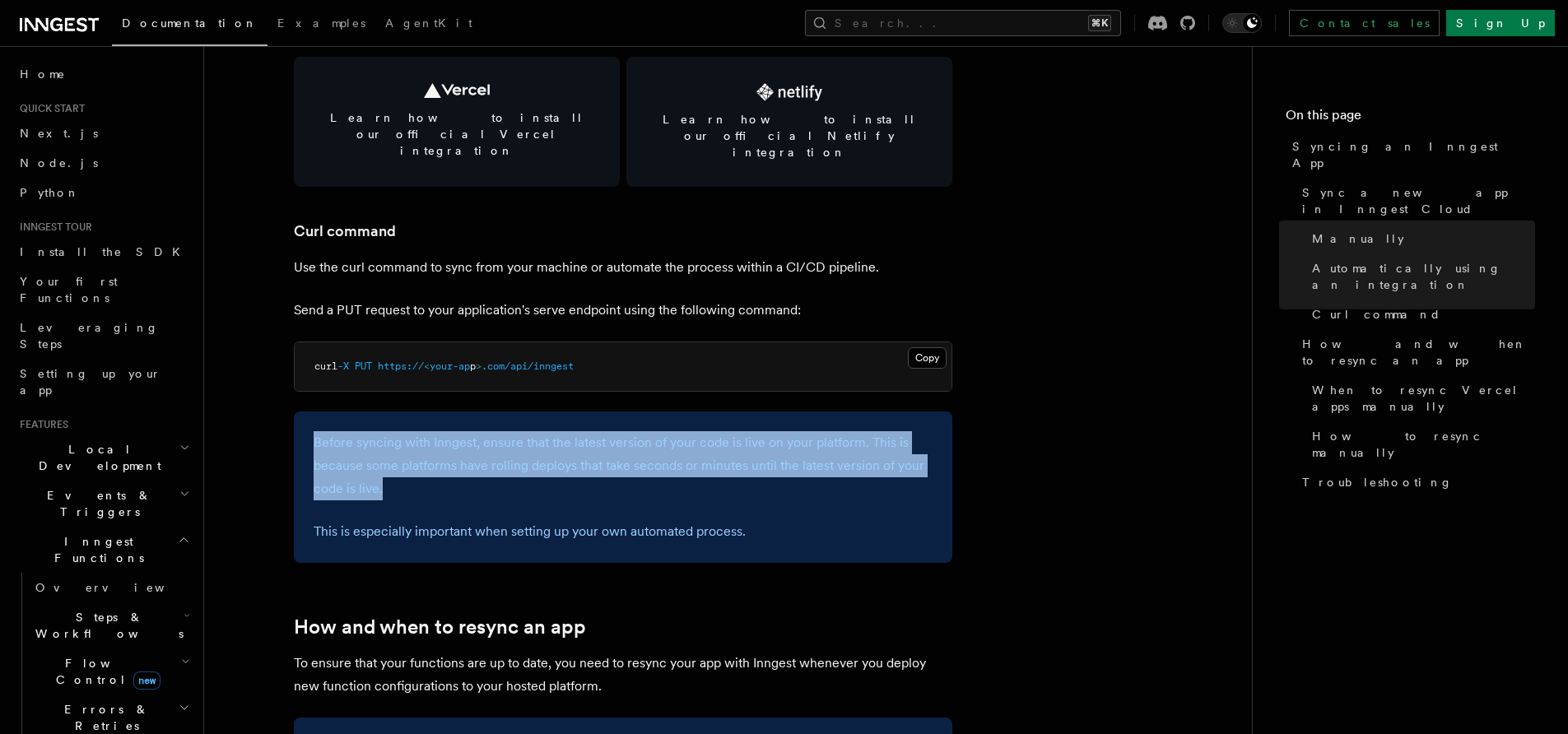
drag, startPoint x: 431, startPoint y: 446, endPoint x: 372, endPoint y: 393, distance: 79.3
click at [372, 411] on div "Before syncing with Inngest, ensure that the latest version of your code is liv…" at bounding box center [623, 486] width 658 height 151
click at [364, 411] on div "Before syncing with Inngest, ensure that the latest version of your code is liv…" at bounding box center [623, 486] width 658 height 151
drag, startPoint x: 364, startPoint y: 386, endPoint x: 419, endPoint y: 473, distance: 102.9
click at [417, 469] on div "Before syncing with Inngest, ensure that the latest version of your code is liv…" at bounding box center [623, 486] width 658 height 151
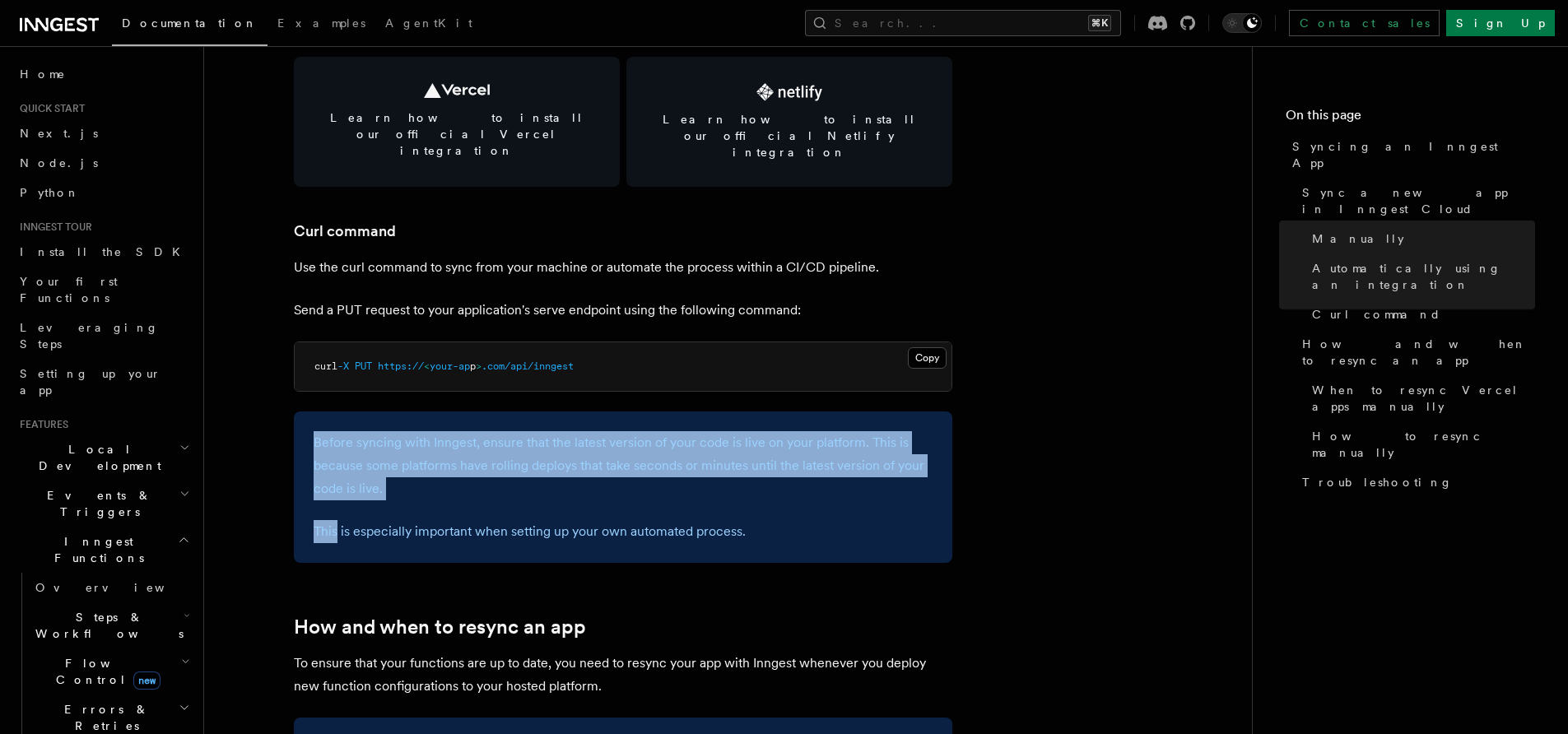
click at [420, 475] on div "Before syncing with Inngest, ensure that the latest version of your code is liv…" at bounding box center [623, 486] width 658 height 151
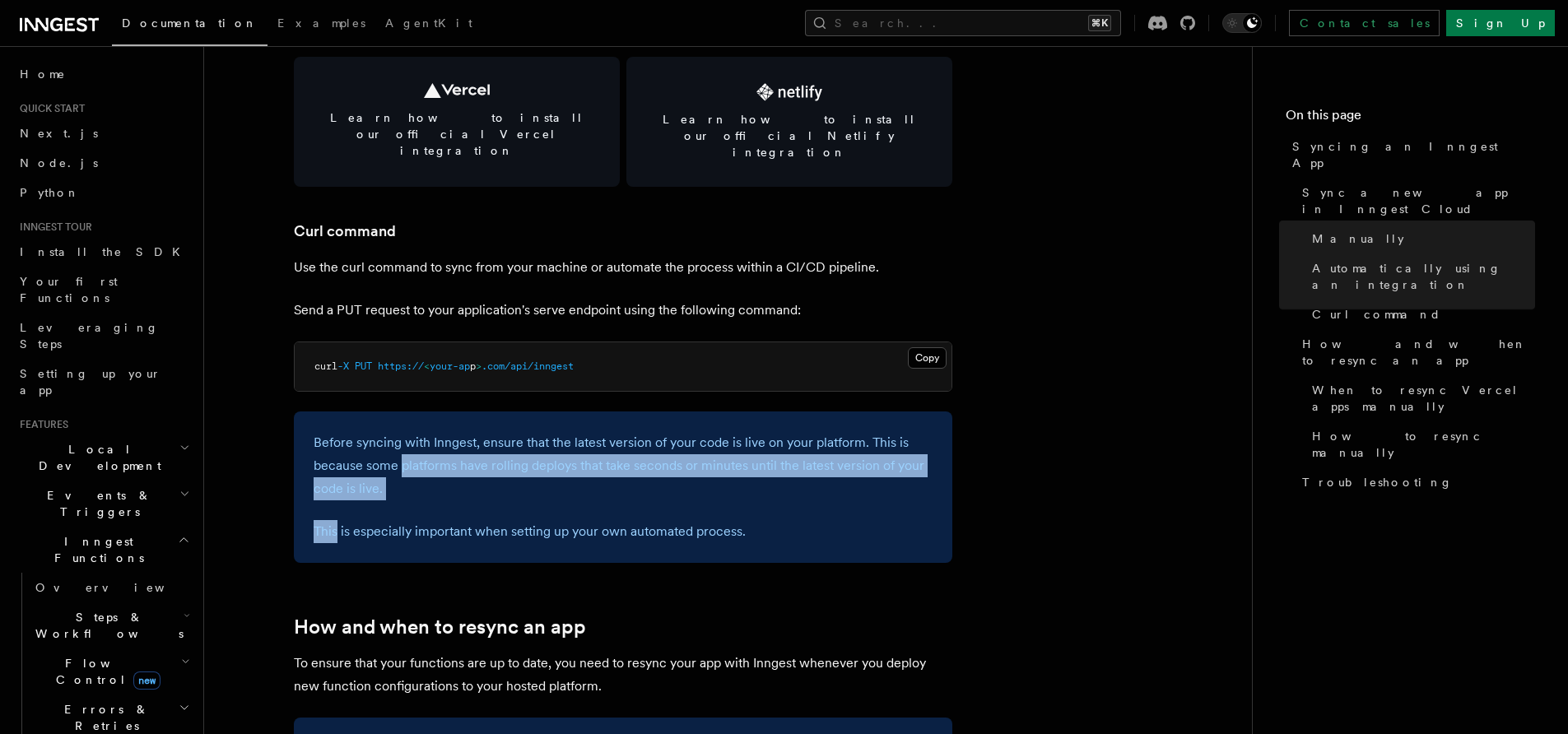
drag, startPoint x: 420, startPoint y: 475, endPoint x: 426, endPoint y: 434, distance: 41.4
click at [426, 434] on div "Before syncing with Inngest, ensure that the latest version of your code is liv…" at bounding box center [623, 486] width 658 height 151
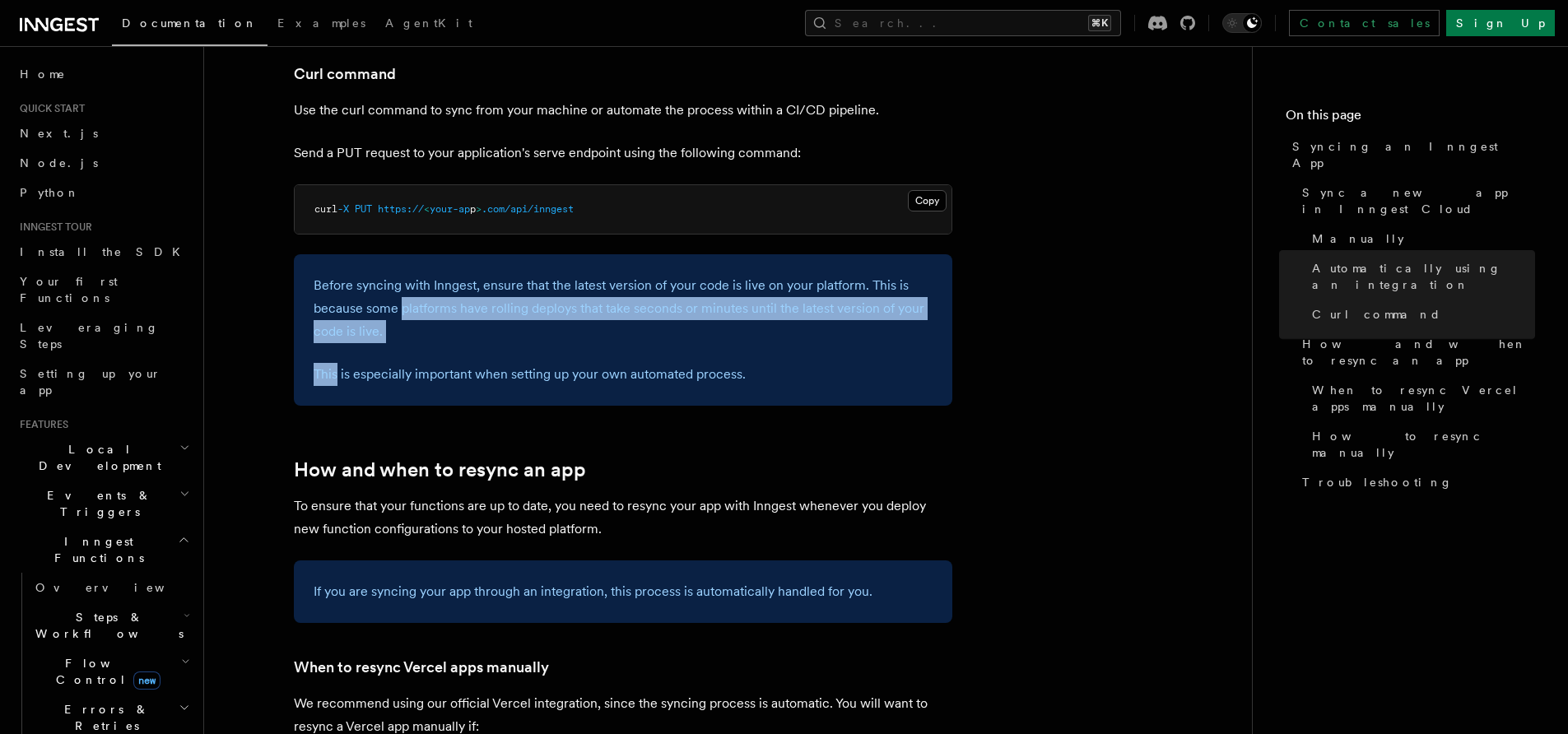
scroll to position [2277, 0]
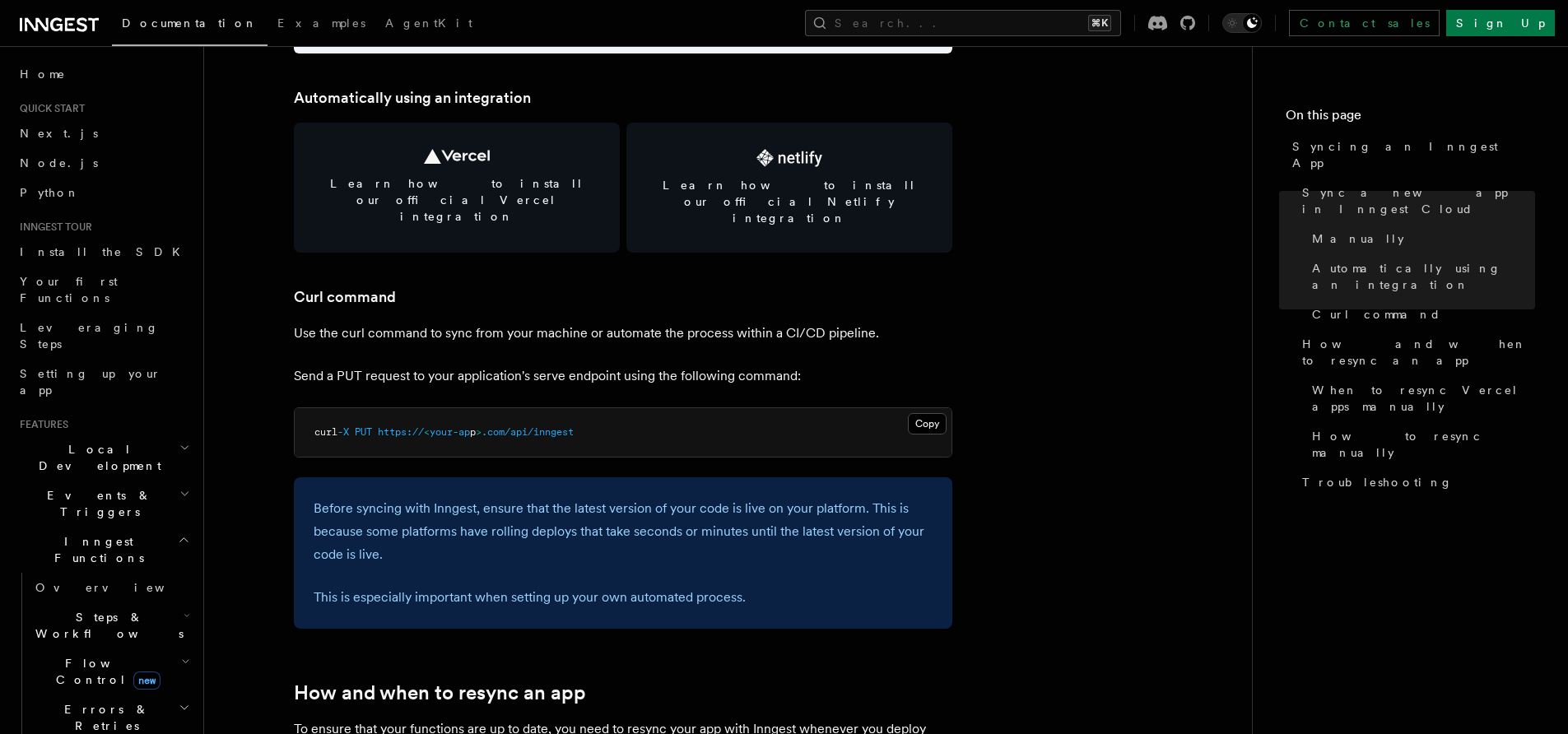
drag, startPoint x: 375, startPoint y: 325, endPoint x: 438, endPoint y: 348, distance: 67.1
click at [438, 364] on p "Send a PUT request to your application's serve endpoint using the following com…" at bounding box center [623, 376] width 658 height 23
drag, startPoint x: 438, startPoint y: 348, endPoint x: 420, endPoint y: 337, distance: 21.1
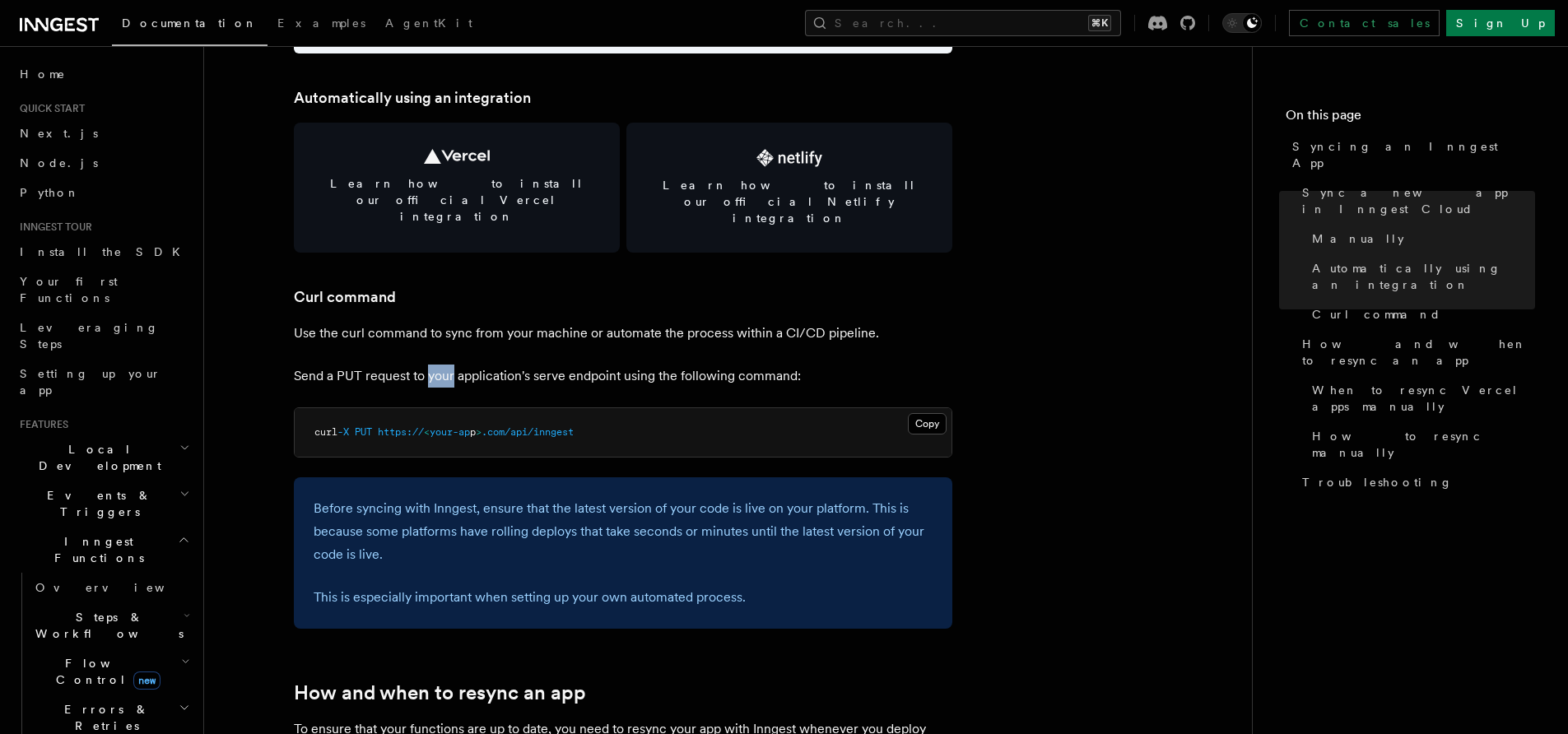
click at [431, 364] on p "Send a PUT request to your application's serve endpoint using the following com…" at bounding box center [623, 376] width 658 height 23
click at [420, 364] on p "Send a PUT request to your application's serve endpoint using the following com…" at bounding box center [623, 376] width 658 height 23
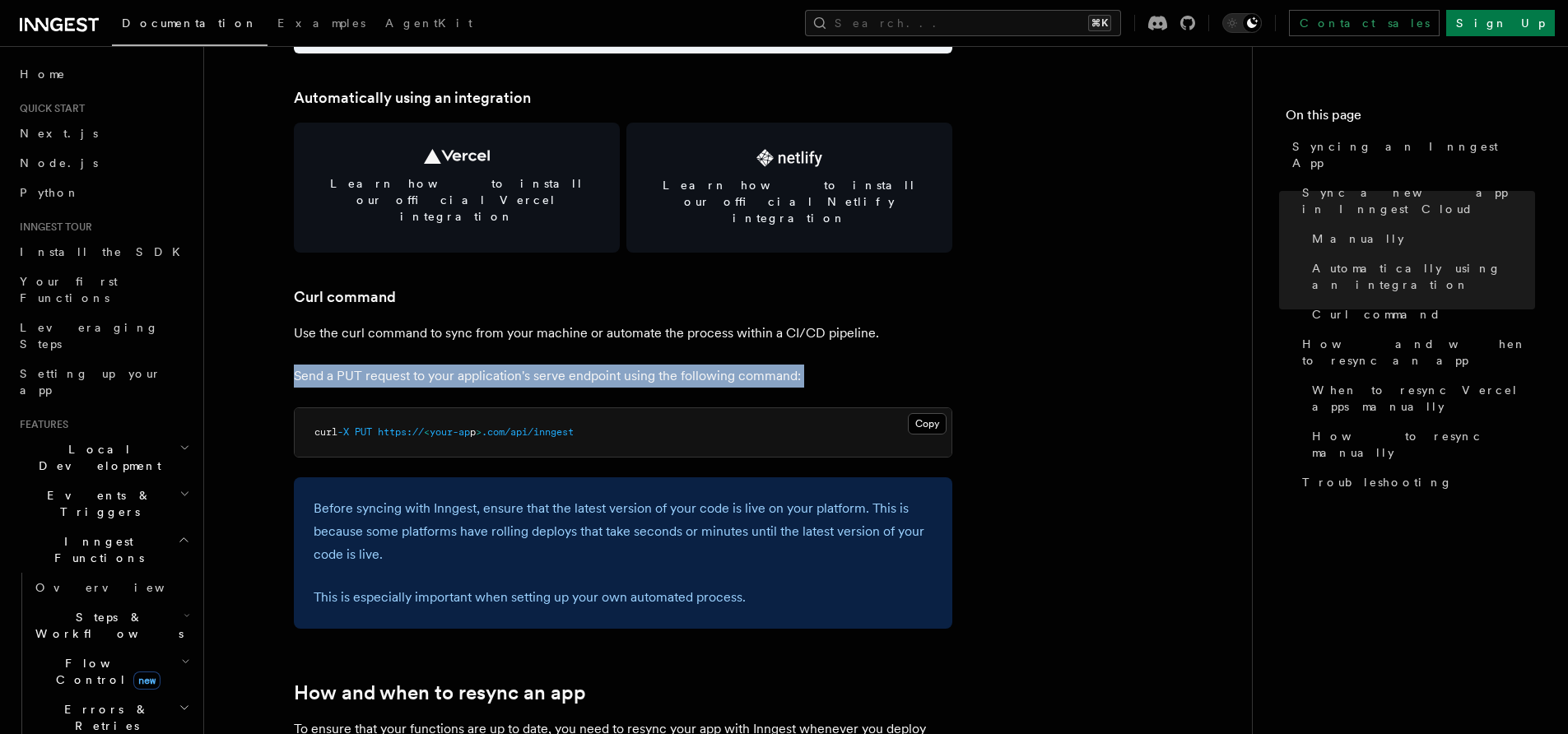
click at [420, 364] on p "Send a PUT request to your application's serve endpoint using the following com…" at bounding box center [623, 376] width 658 height 23
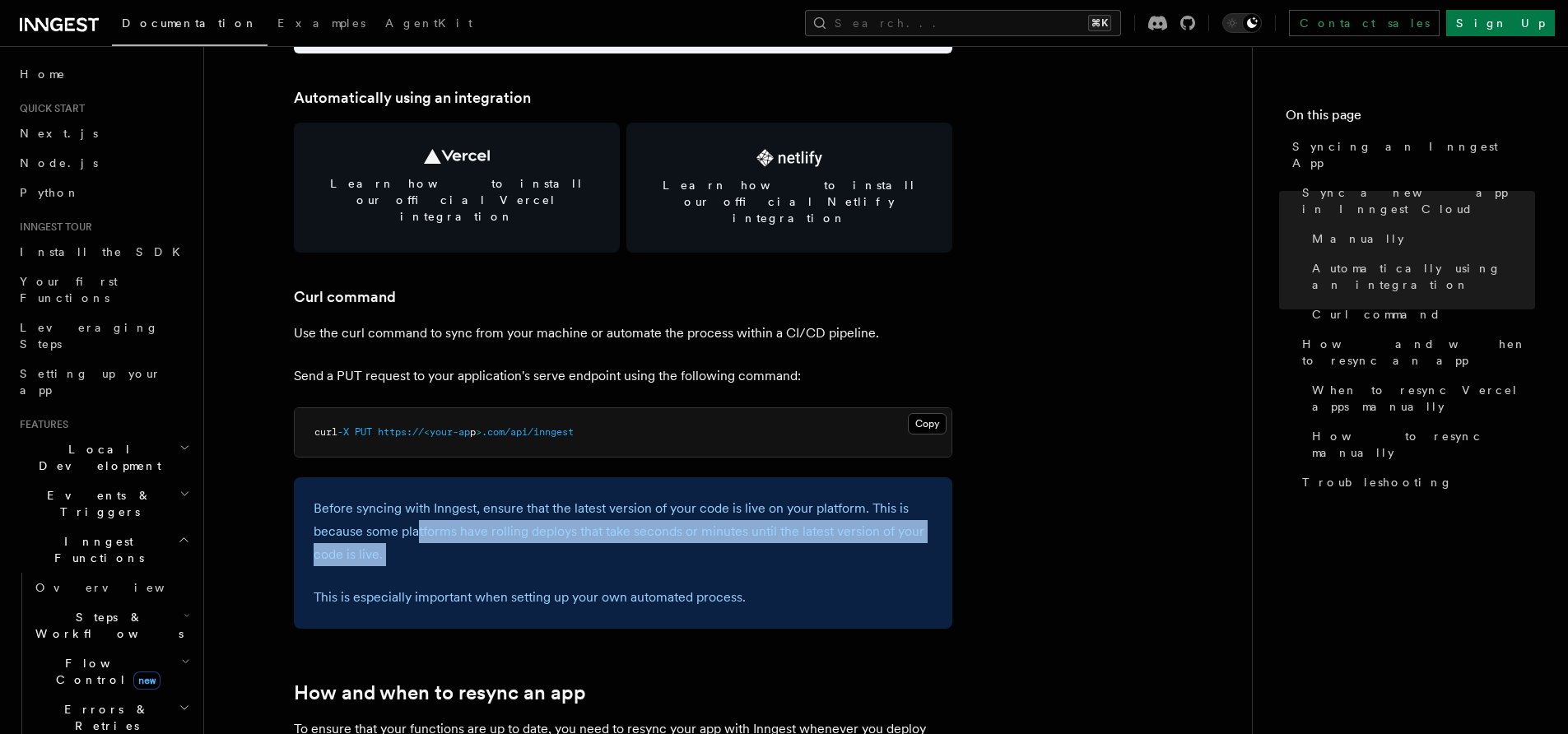
drag, startPoint x: 418, startPoint y: 492, endPoint x: 409, endPoint y: 543, distance: 51.8
click at [409, 540] on div "Before syncing with Inngest, ensure that the latest version of your code is liv…" at bounding box center [623, 552] width 658 height 151
drag, startPoint x: 409, startPoint y: 543, endPoint x: 385, endPoint y: 484, distance: 63.7
click at [389, 490] on div "Before syncing with Inngest, ensure that the latest version of your code is liv…" at bounding box center [623, 552] width 658 height 151
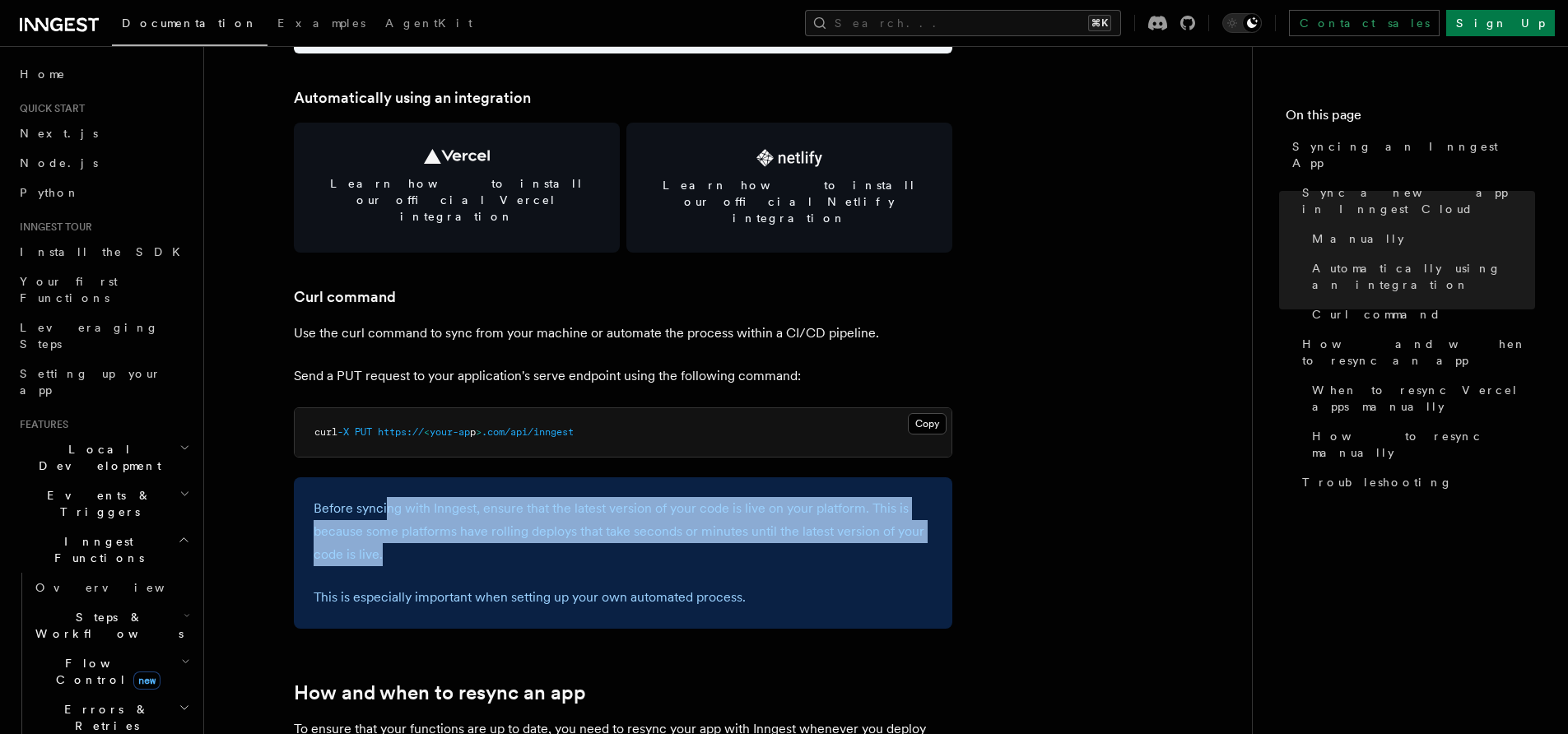
drag, startPoint x: 385, startPoint y: 484, endPoint x: 381, endPoint y: 538, distance: 54.1
click at [381, 527] on p "Before syncing with Inngest, ensure that the latest version of your code is liv…" at bounding box center [623, 531] width 619 height 69
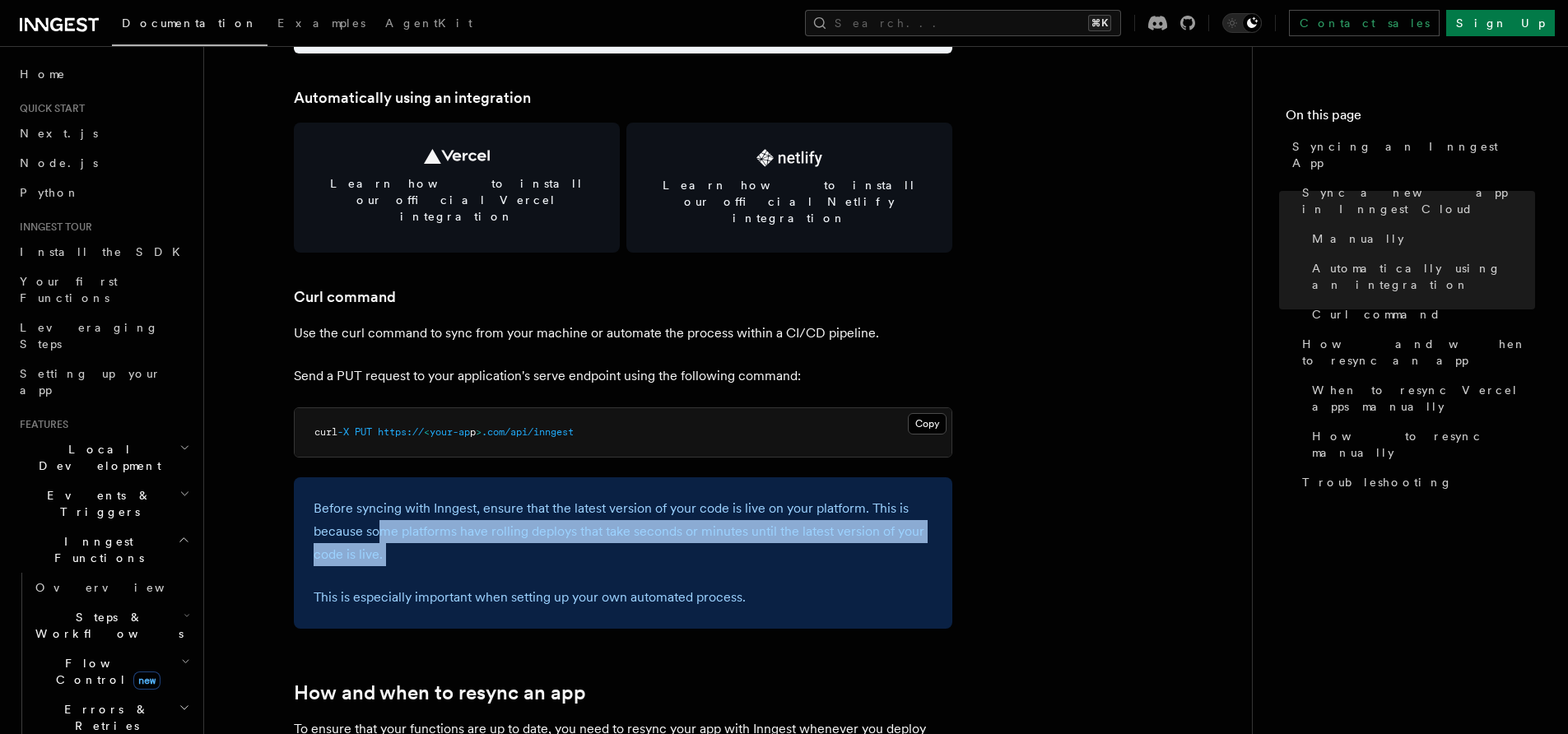
drag, startPoint x: 381, startPoint y: 538, endPoint x: 376, endPoint y: 488, distance: 50.2
click at [377, 494] on div "Before syncing with Inngest, ensure that the latest version of your code is liv…" at bounding box center [623, 552] width 658 height 151
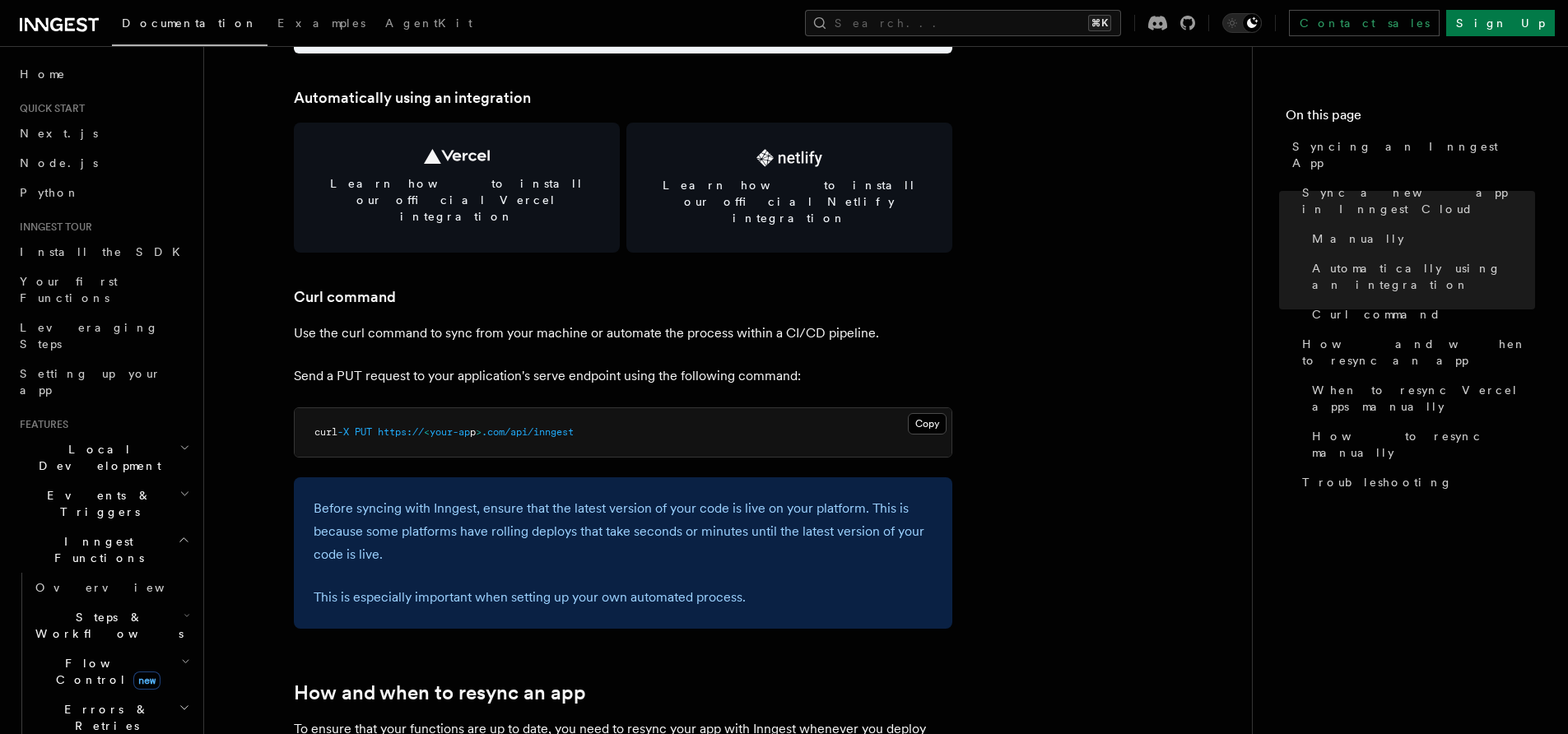
drag, startPoint x: 376, startPoint y: 488, endPoint x: 376, endPoint y: 515, distance: 27.0
click at [375, 510] on p "Before syncing with Inngest, ensure that the latest version of your code is liv…" at bounding box center [623, 531] width 619 height 69
